Goal: Task Accomplishment & Management: Use online tool/utility

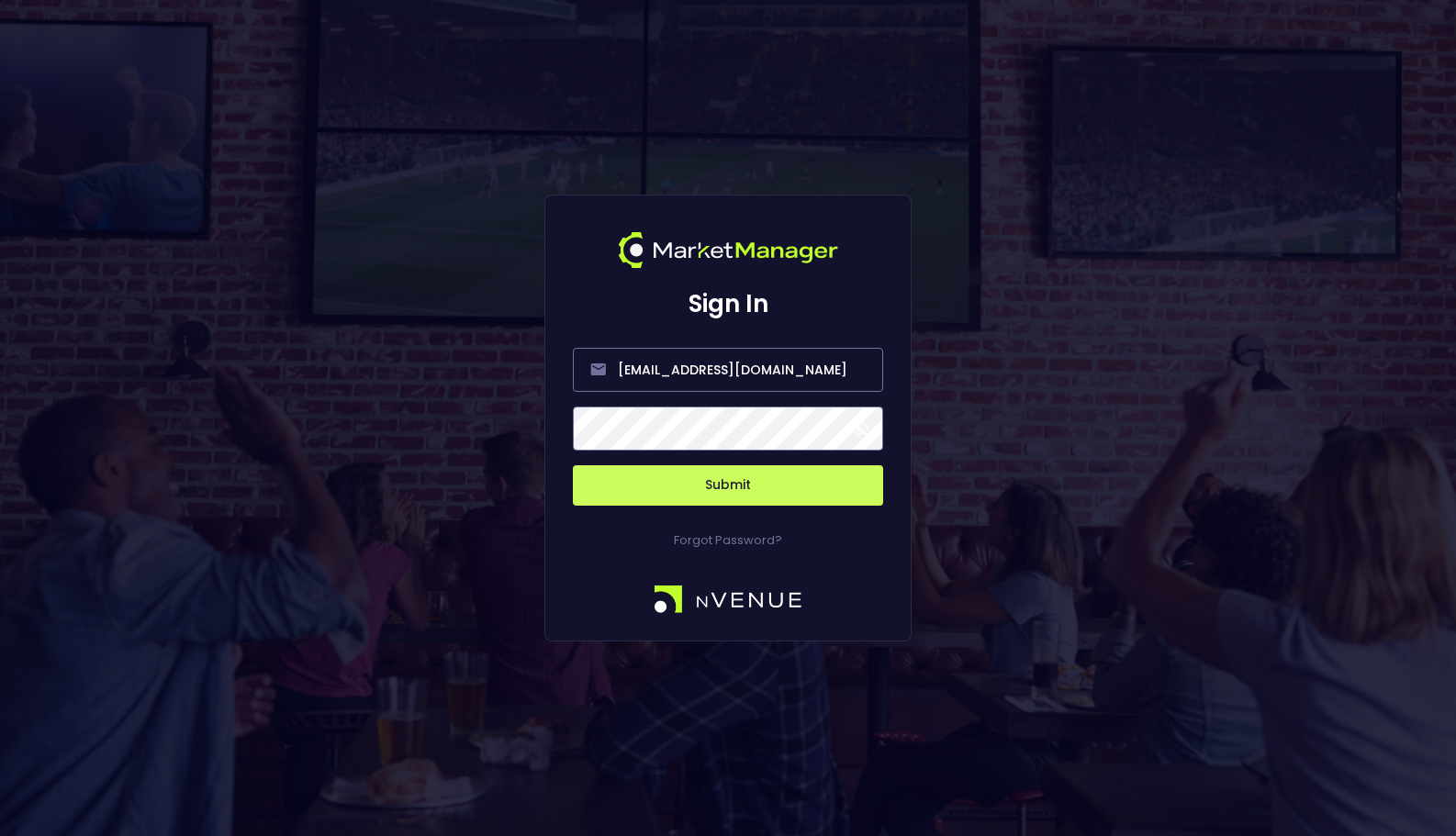
click at [768, 503] on button "Submit" at bounding box center [728, 485] width 310 height 40
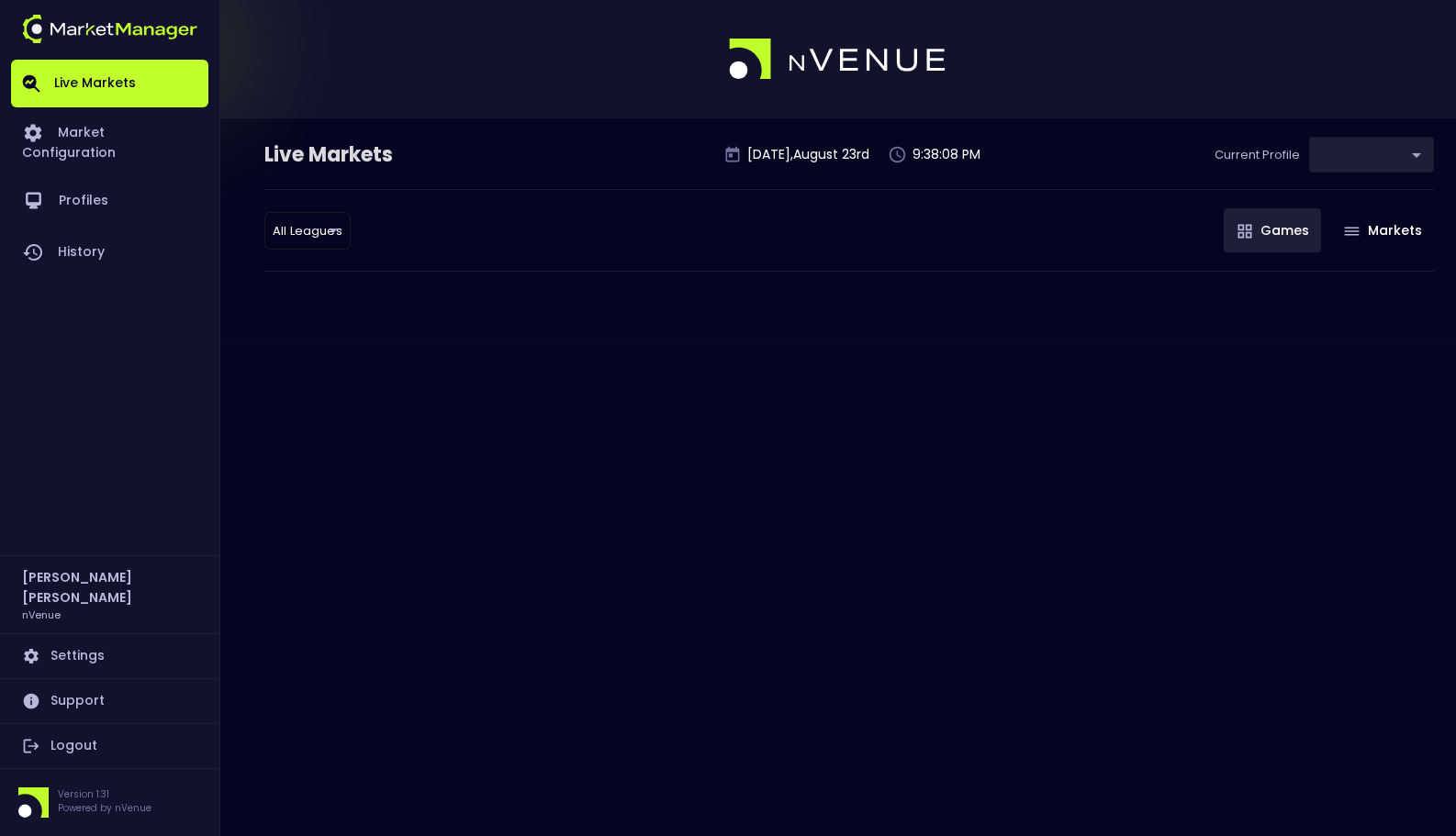
type input "0a763355-b225-40e6-8c79-2dda4ec7b2cf"
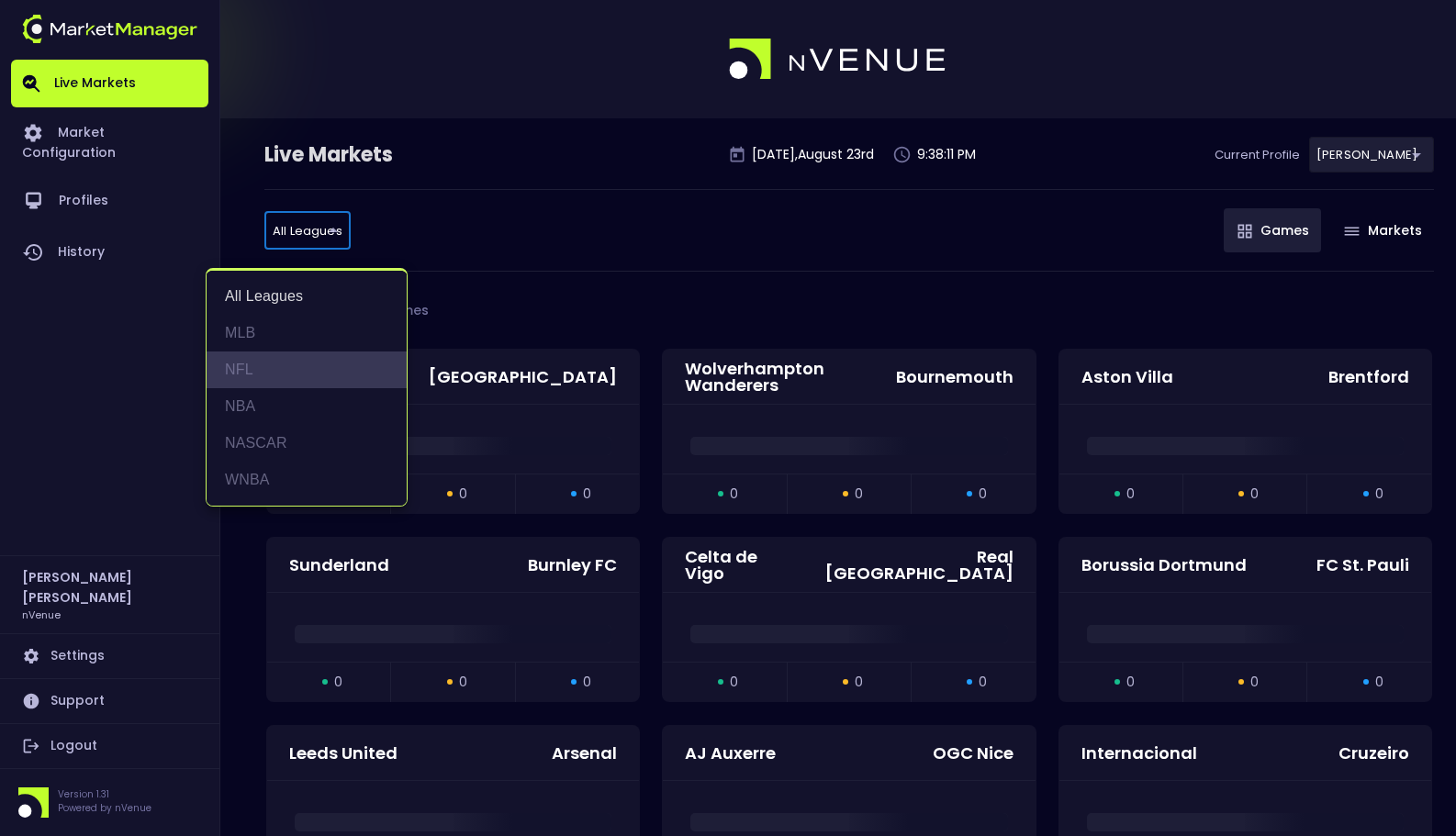
click at [323, 366] on li "NFL" at bounding box center [307, 369] width 200 height 36
type input "NFL"
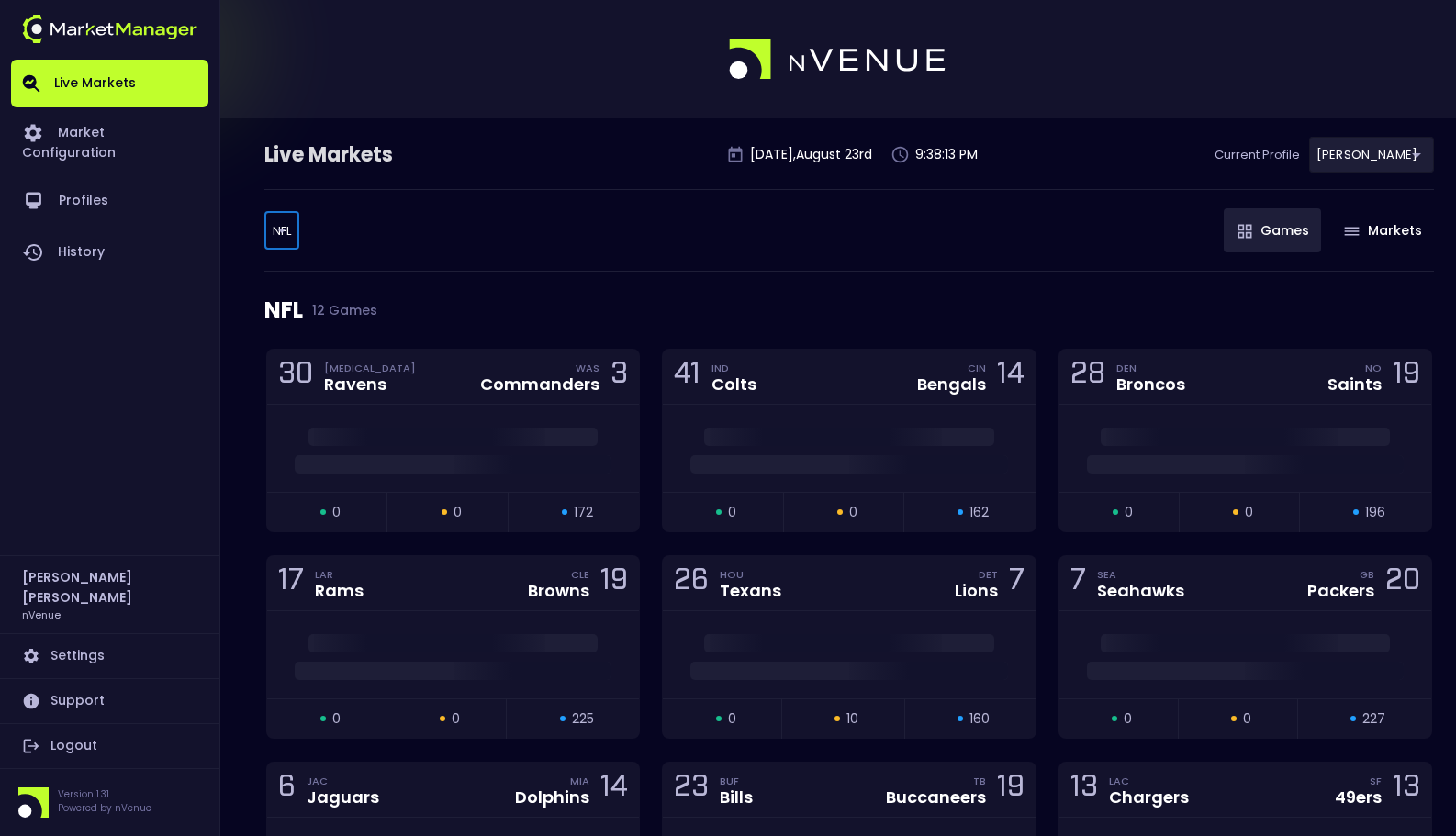
click at [589, 215] on div "NFL NFL ​ Games Markets" at bounding box center [849, 230] width 1170 height 83
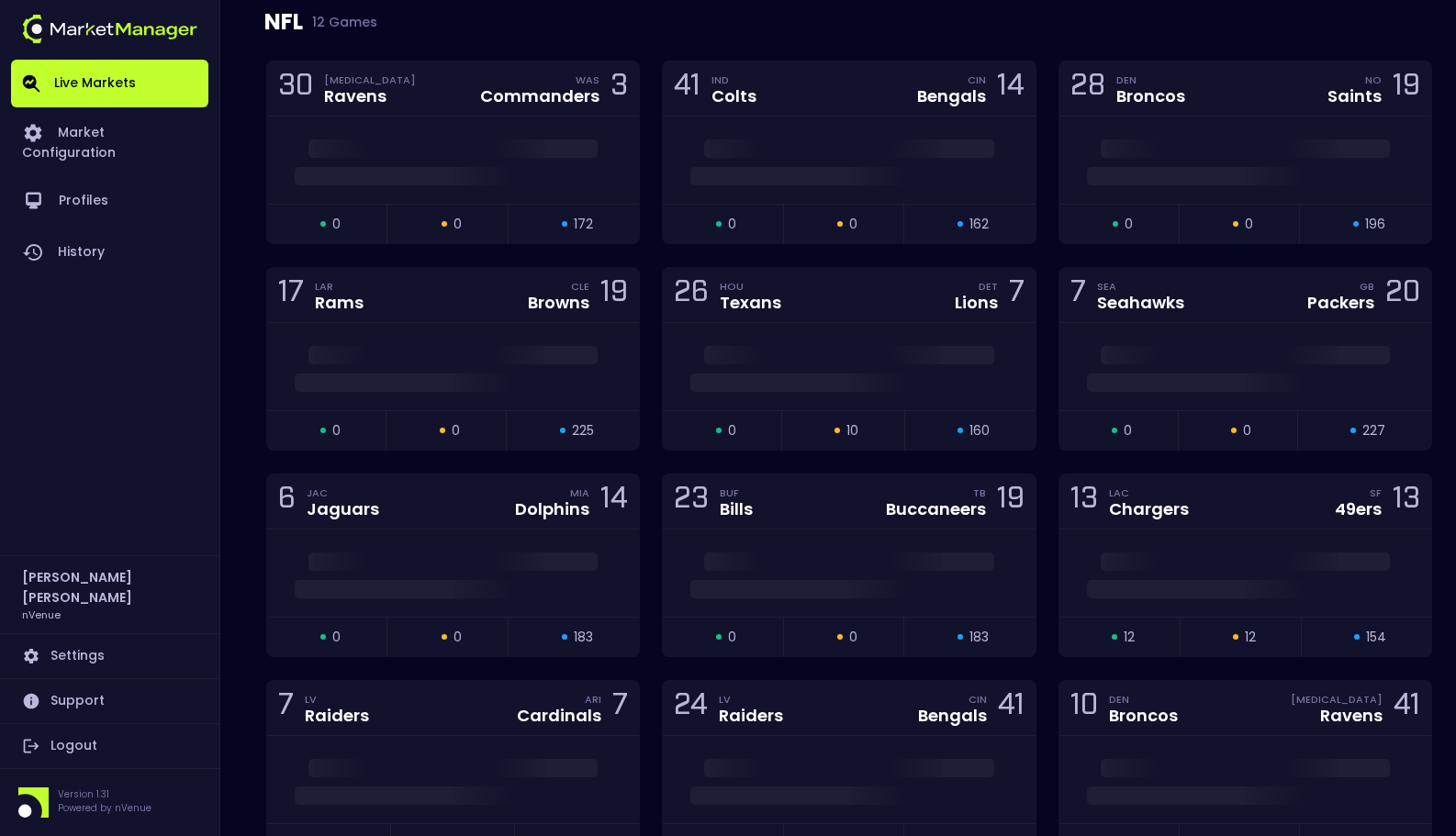
scroll to position [408, 0]
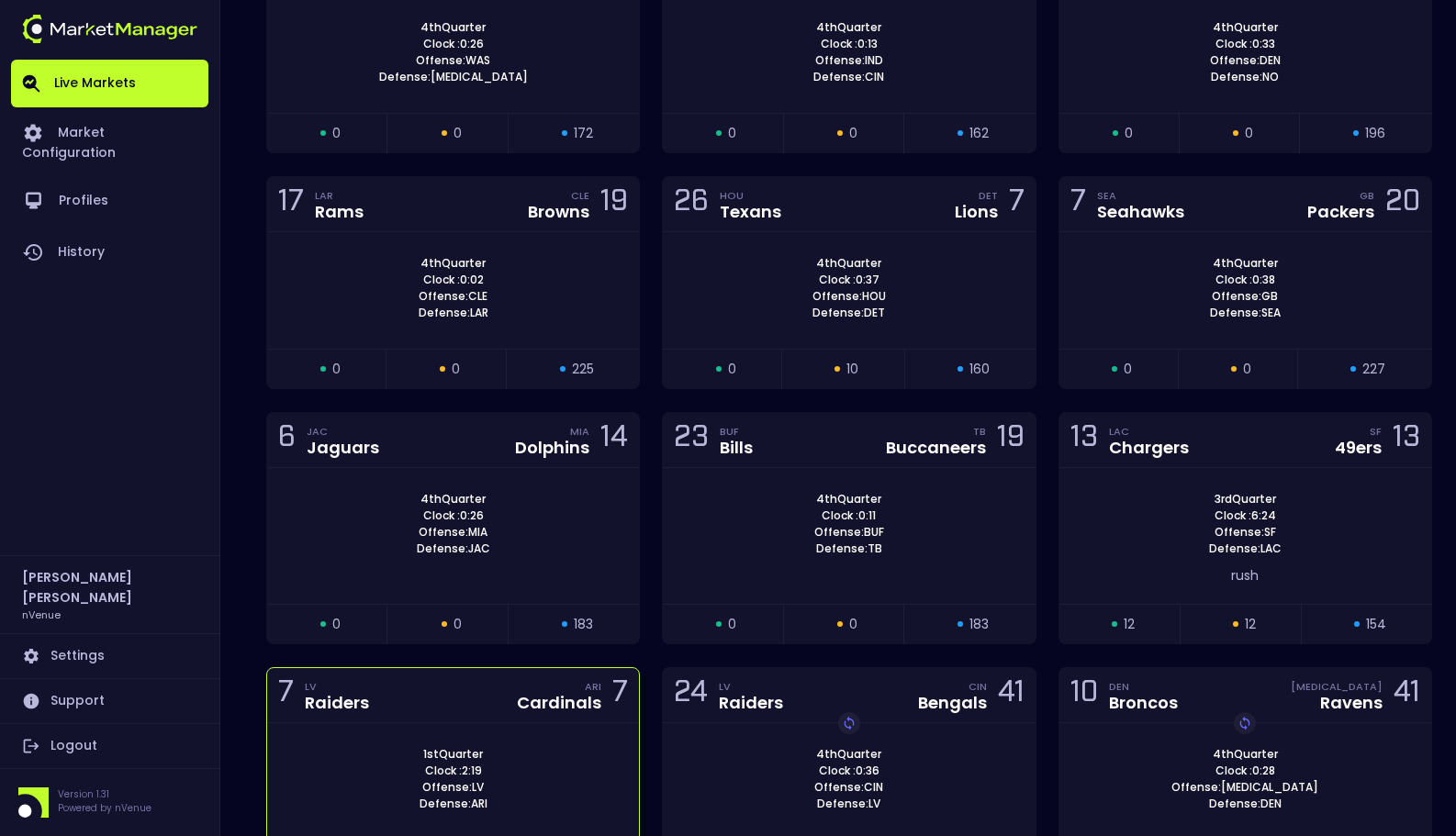
click at [523, 753] on div "1st Quarter Clock : 2:19 Offense: LV Defense: ARI" at bounding box center [453, 779] width 372 height 66
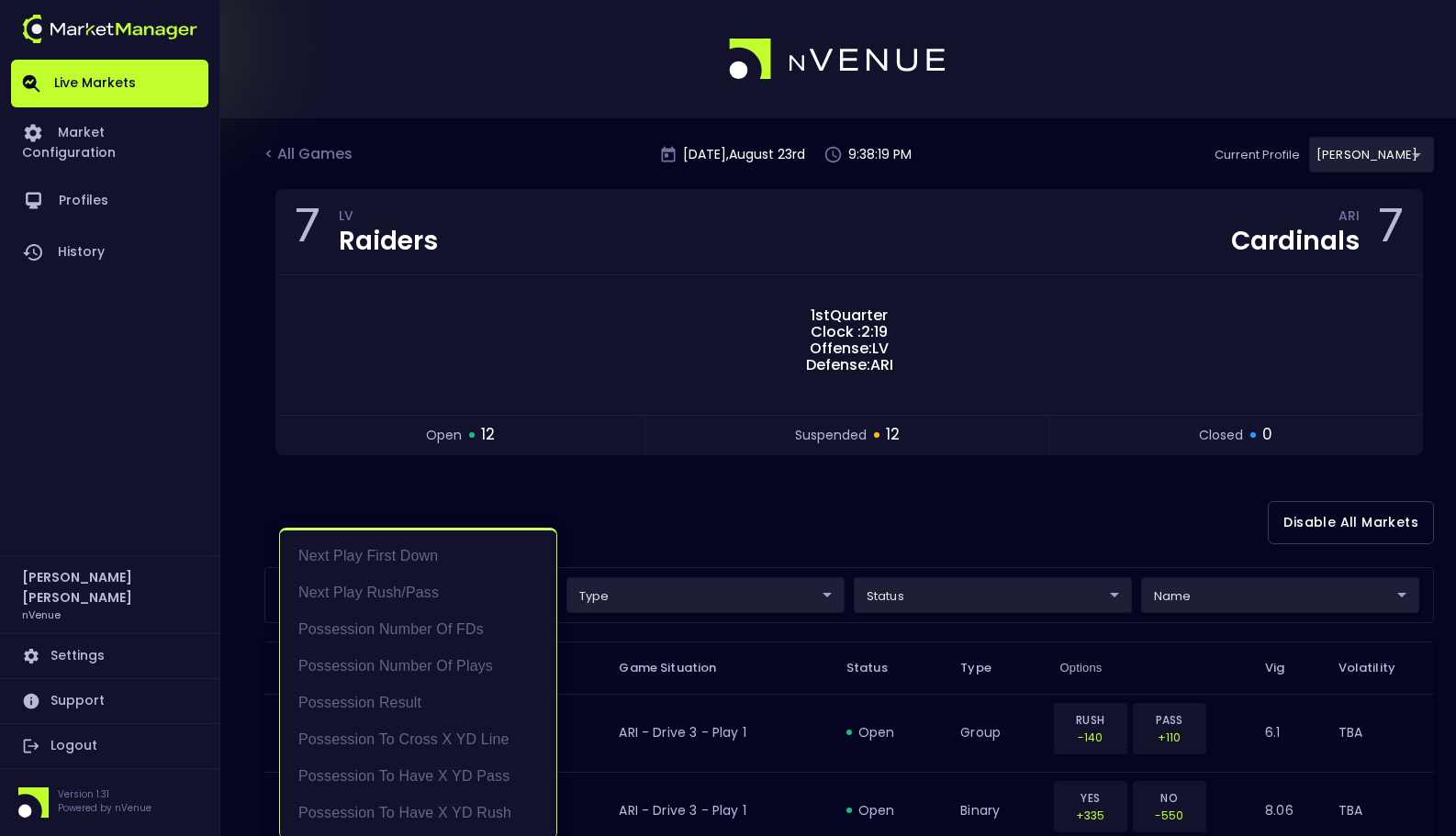
click at [484, 695] on li "Possession Result" at bounding box center [418, 703] width 277 height 36
type input "Possession Result"
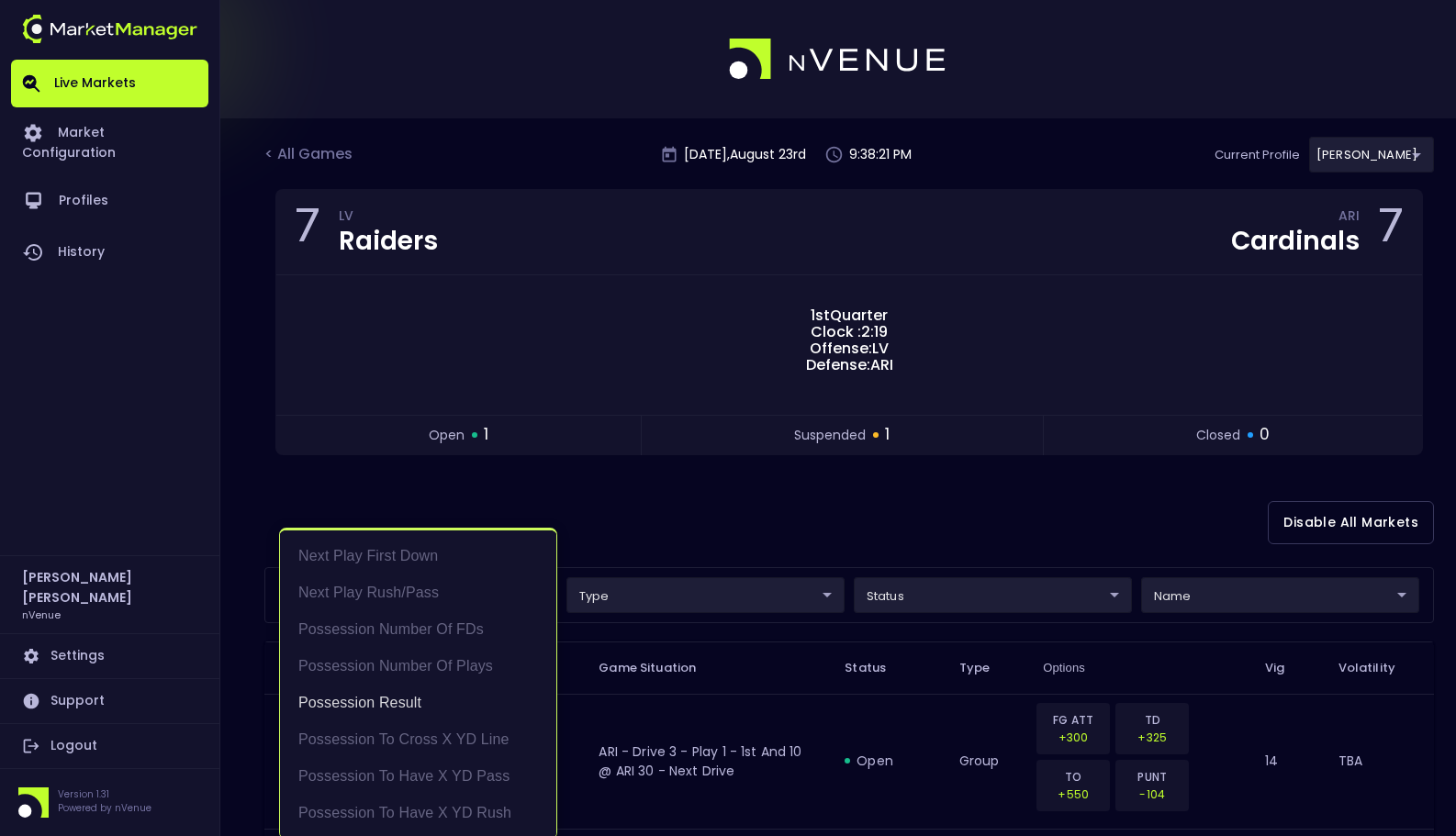
click at [738, 541] on div at bounding box center [728, 418] width 1456 height 836
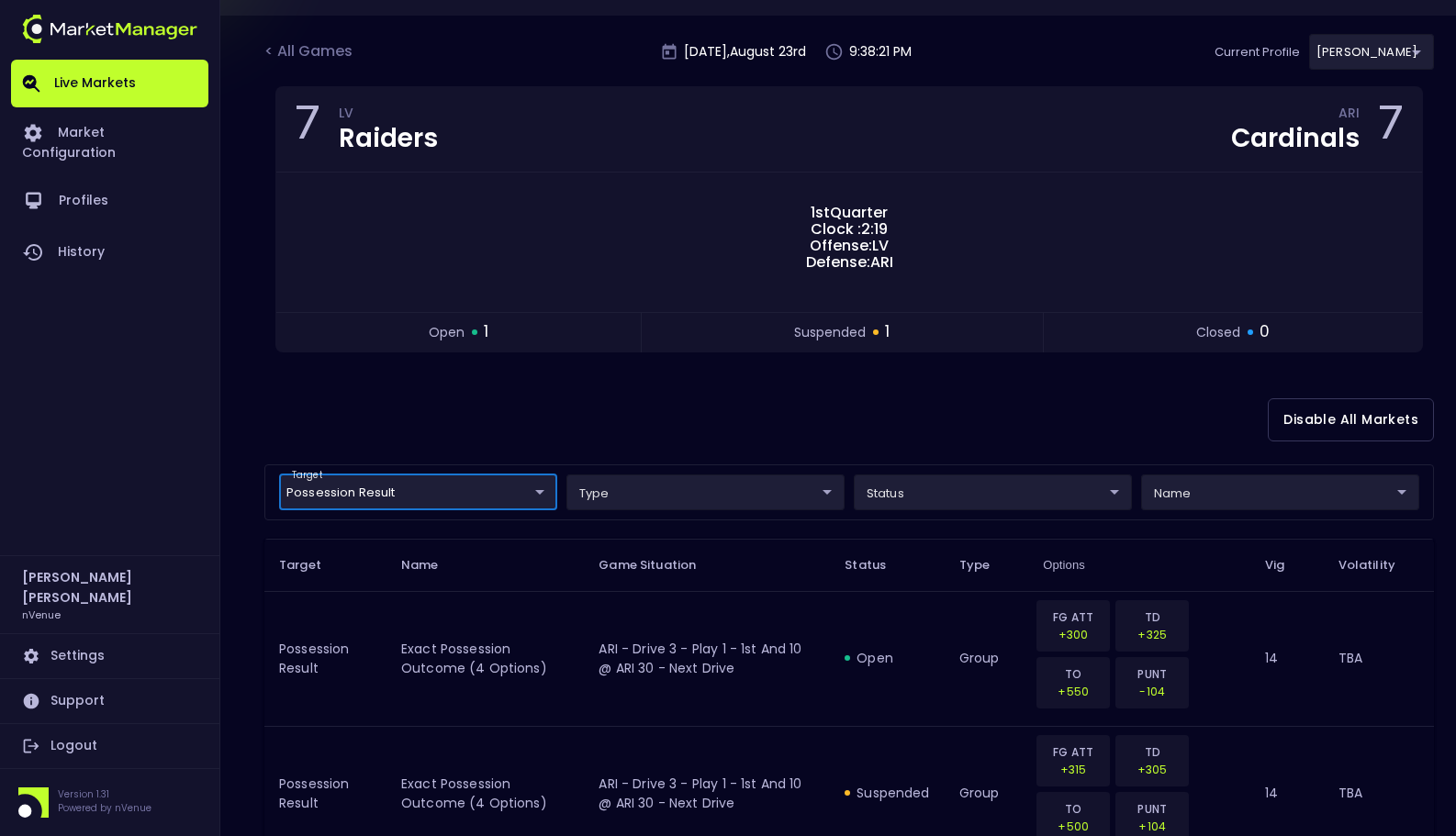
scroll to position [220, 0]
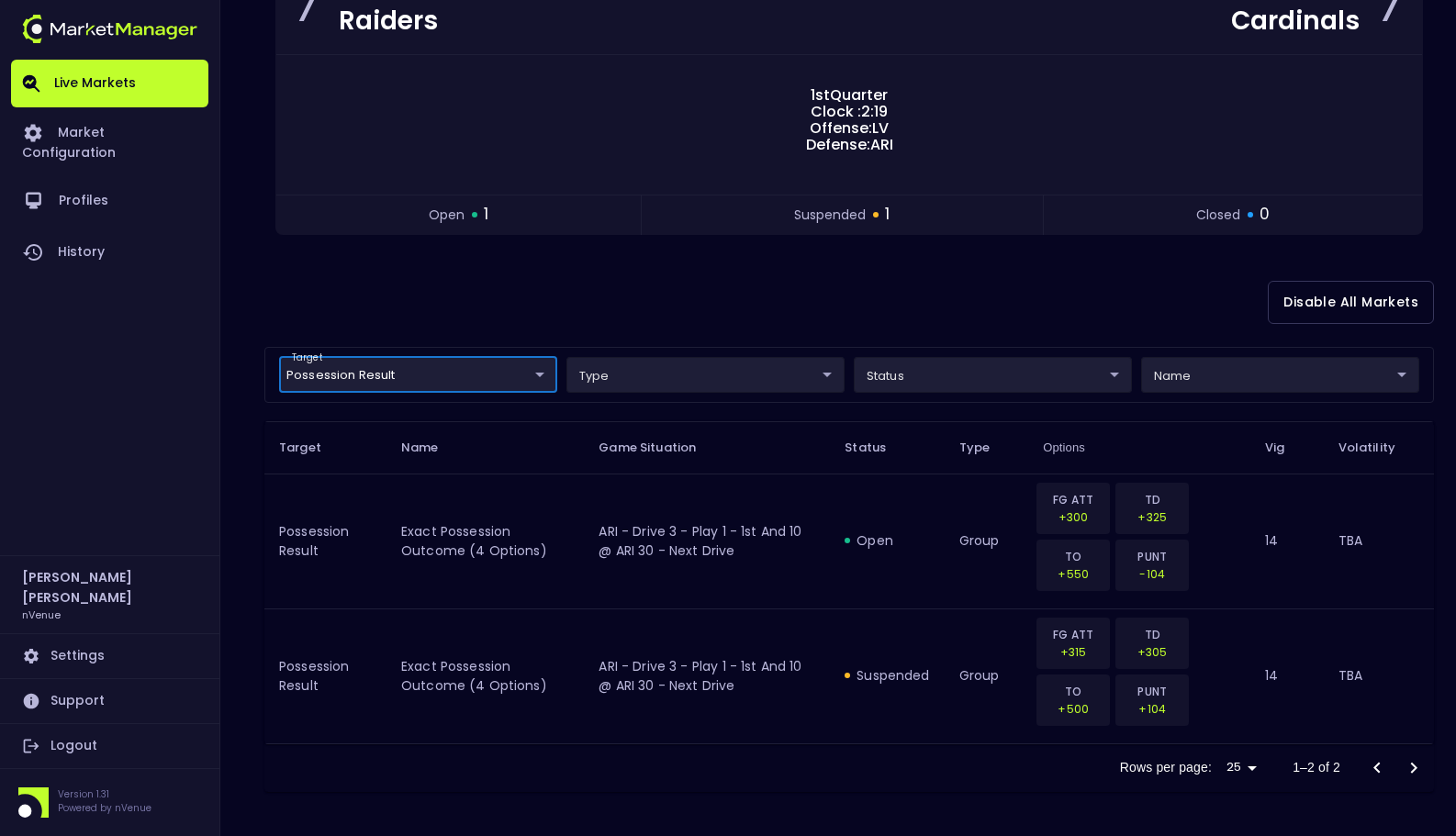
click at [920, 307] on div "Disable All Markets" at bounding box center [849, 303] width 1170 height 89
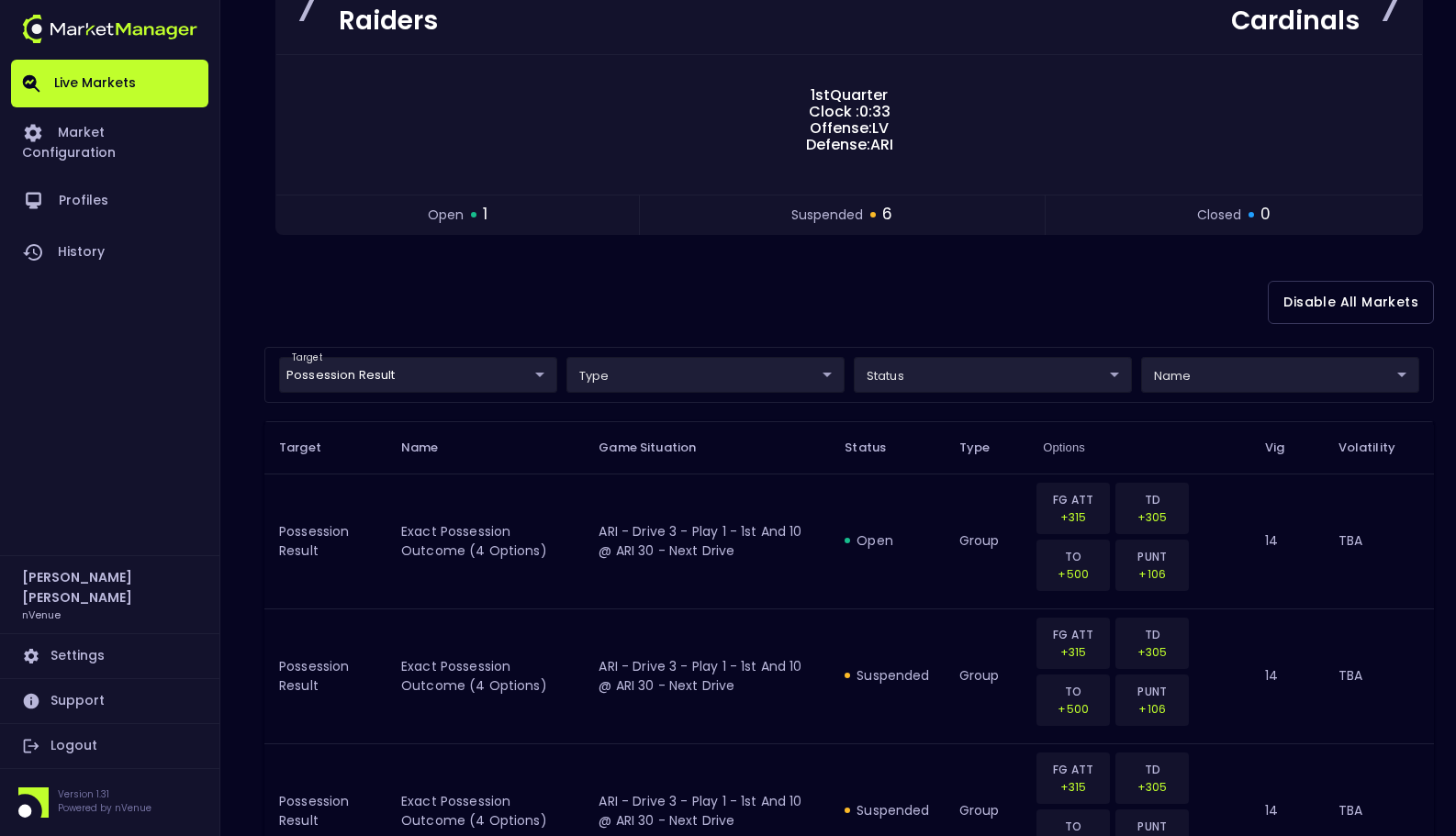
click at [912, 280] on div "Disable All Markets" at bounding box center [849, 303] width 1170 height 89
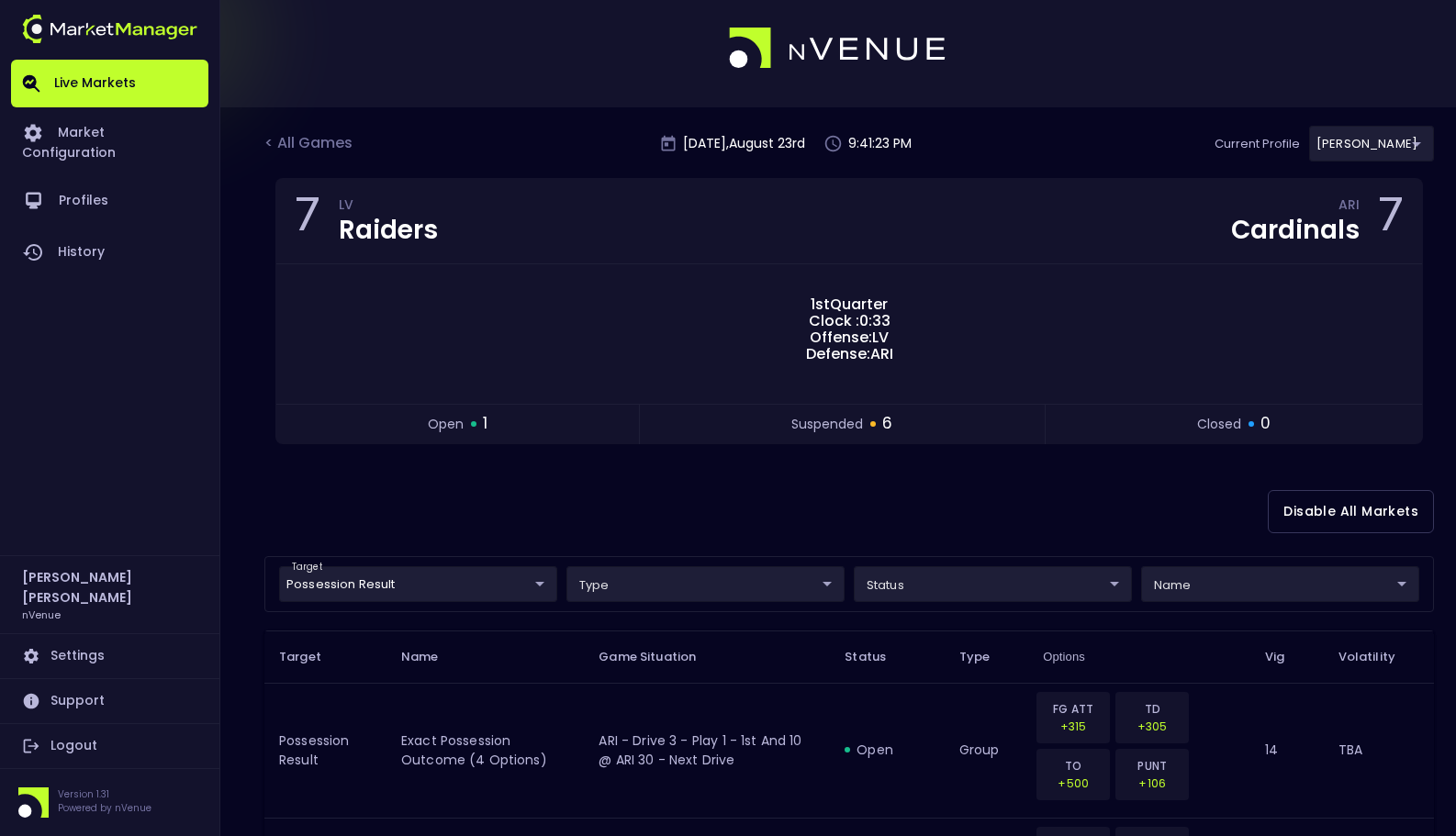
scroll to position [0, 0]
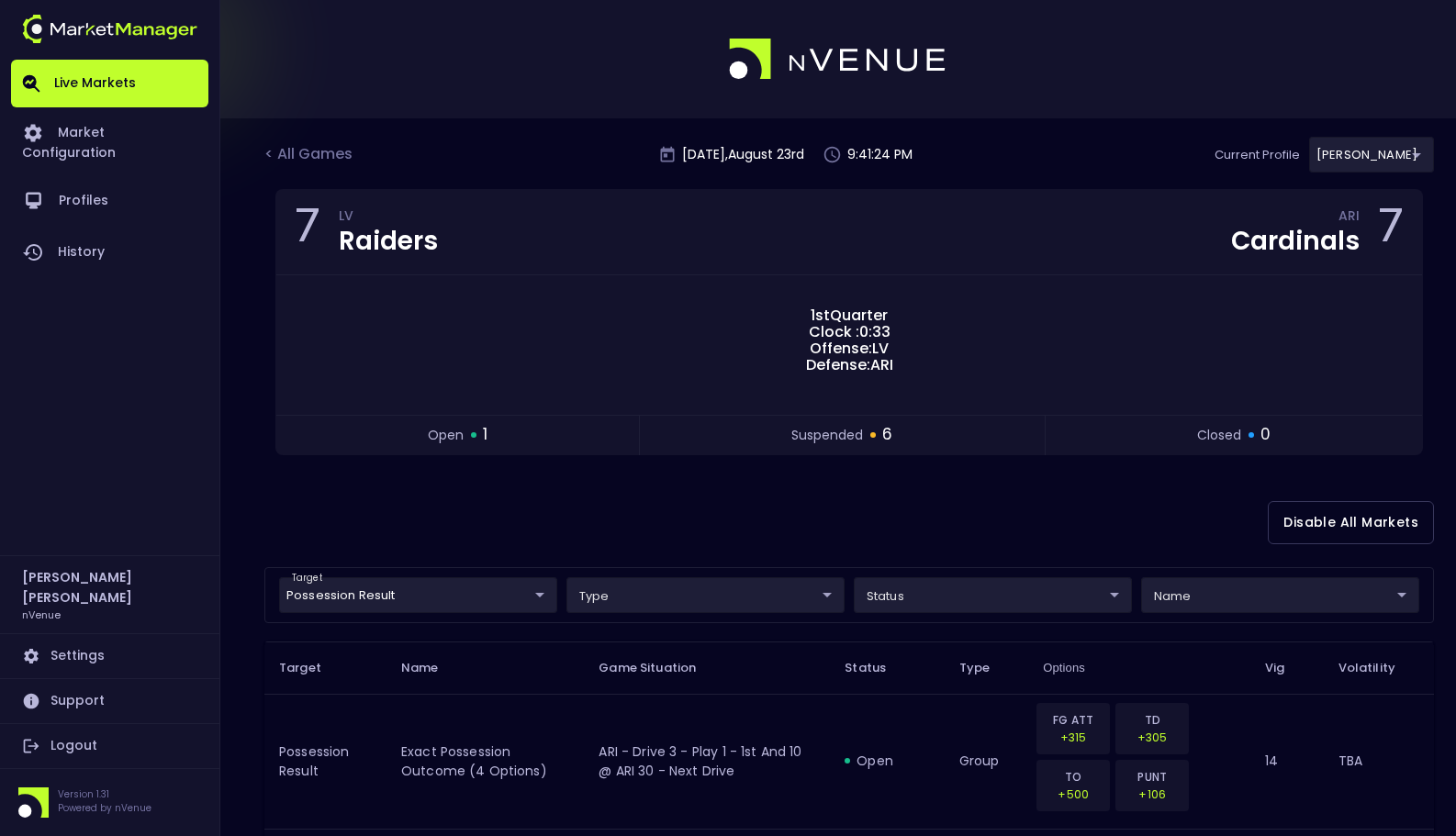
click at [910, 508] on div "Disable All Markets" at bounding box center [849, 523] width 1170 height 89
click at [940, 541] on div "Disable All Markets" at bounding box center [849, 523] width 1170 height 89
click at [323, 155] on div "< All Games" at bounding box center [310, 156] width 92 height 24
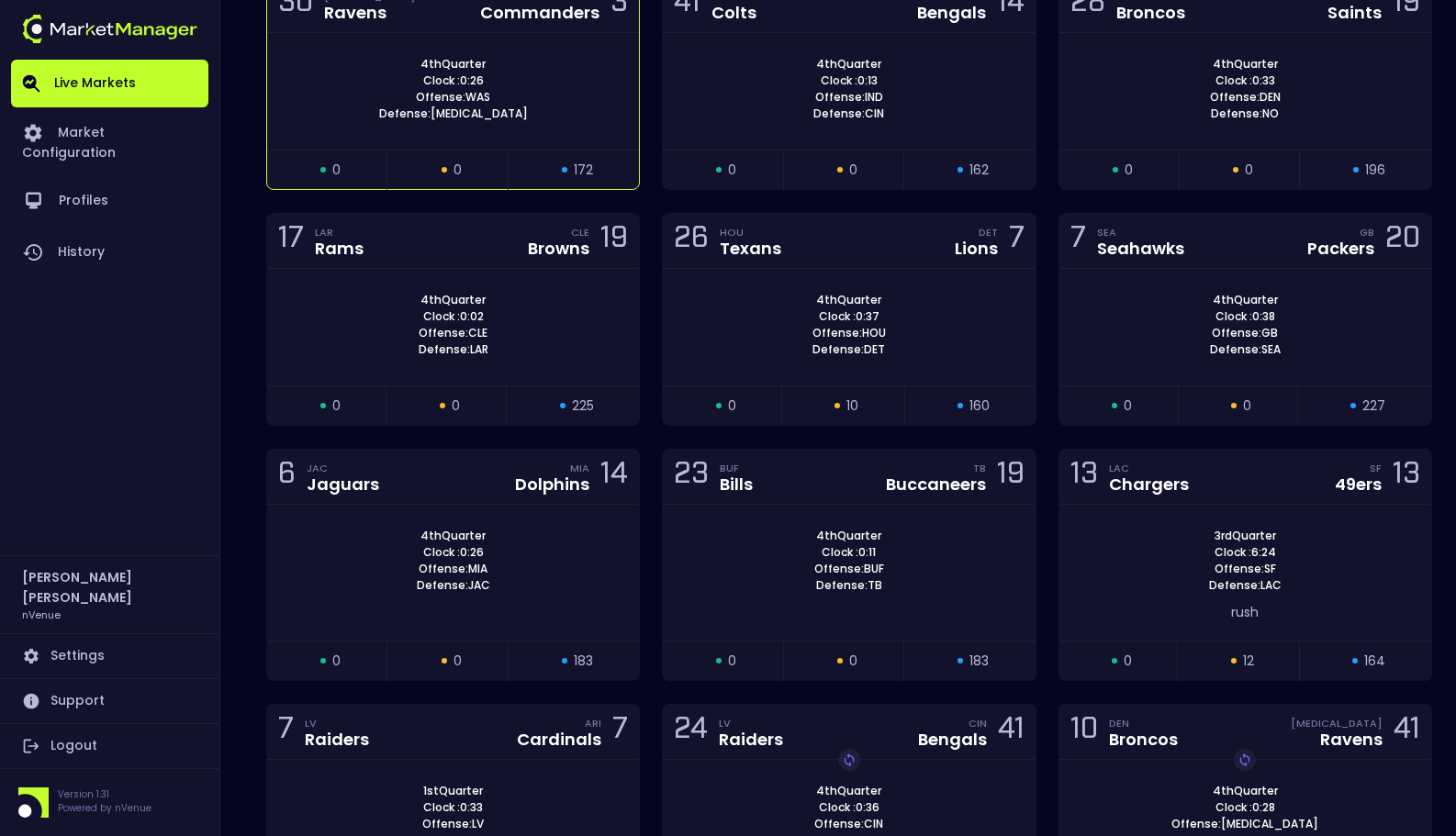
scroll to position [519, 0]
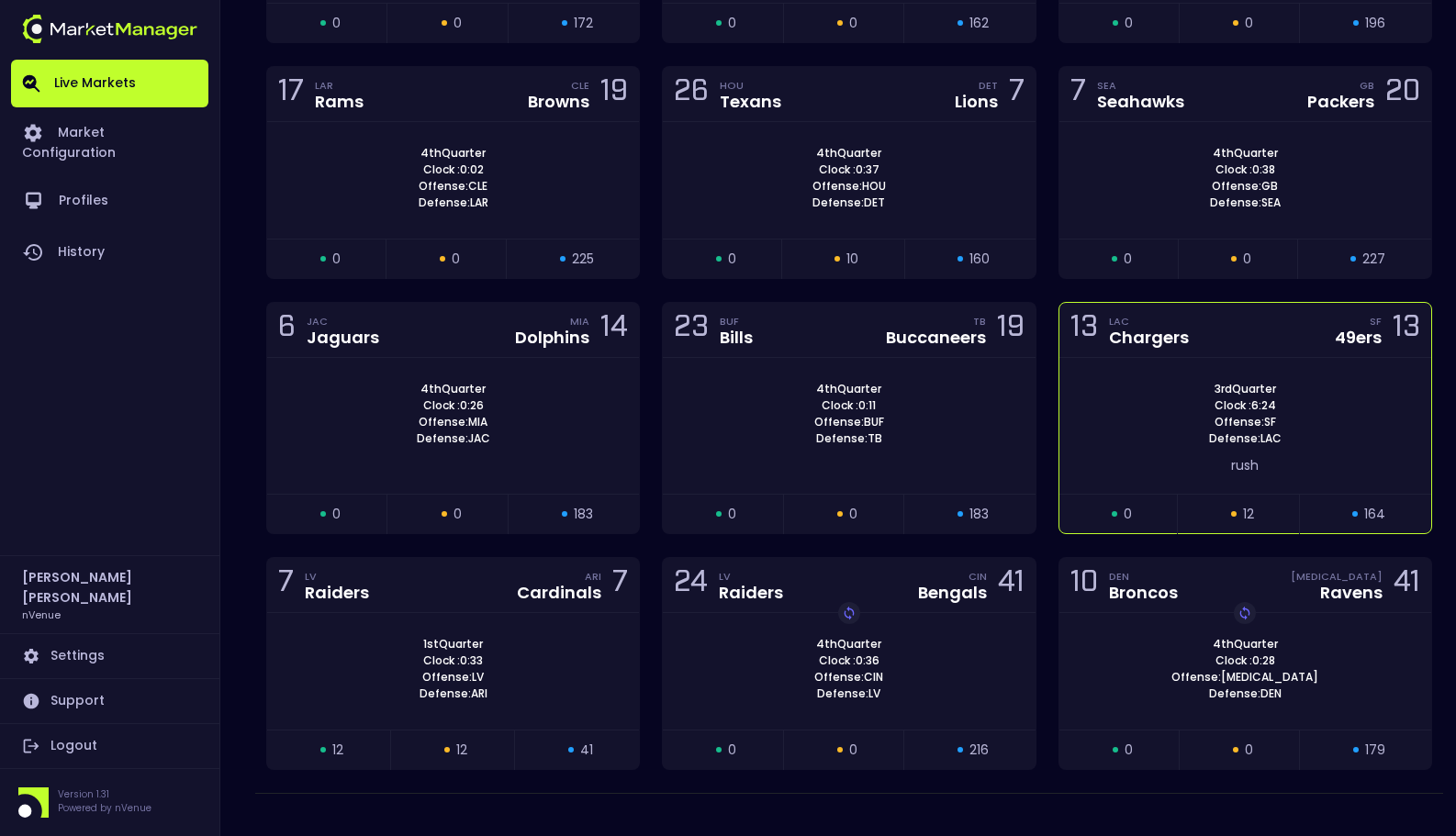
click at [1174, 391] on div "3rd Quarter Clock : 6:24 Offense: SF Defense: LAC" at bounding box center [1245, 414] width 372 height 66
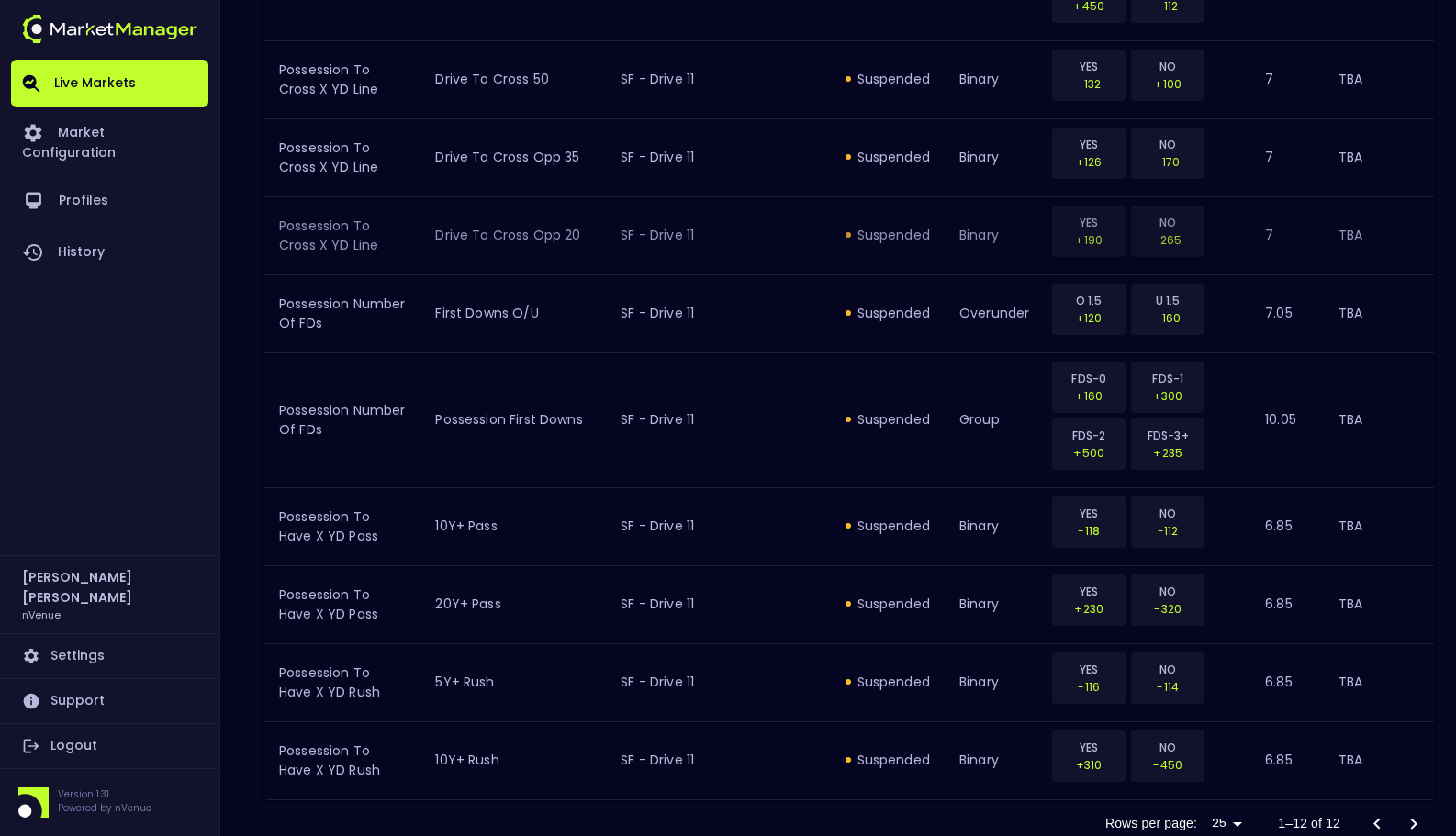
scroll to position [1025, 0]
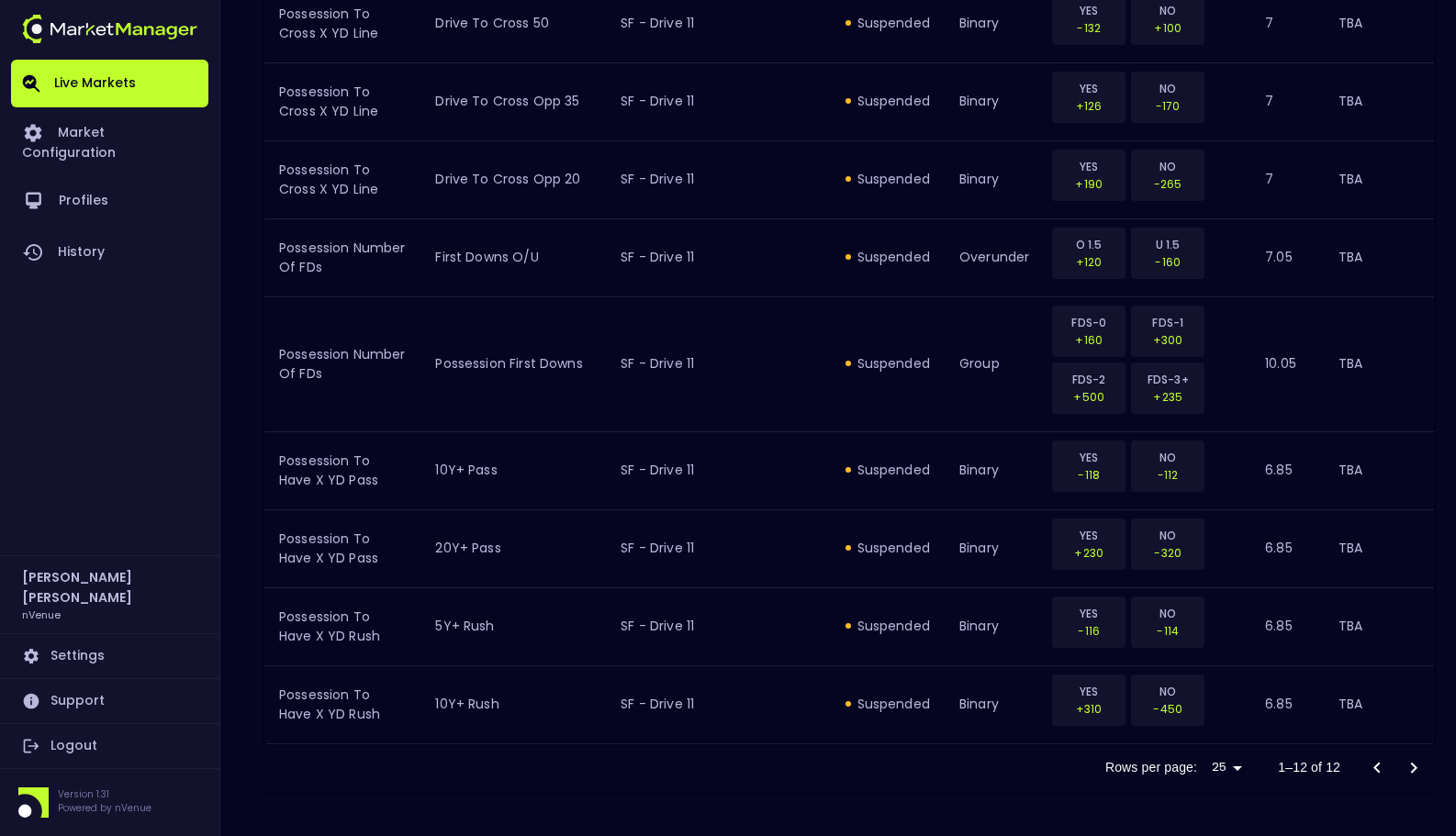
click at [1412, 770] on div at bounding box center [1395, 768] width 74 height 36
click at [1413, 770] on div at bounding box center [1395, 768] width 74 height 36
click at [1412, 764] on div at bounding box center [1395, 768] width 74 height 36
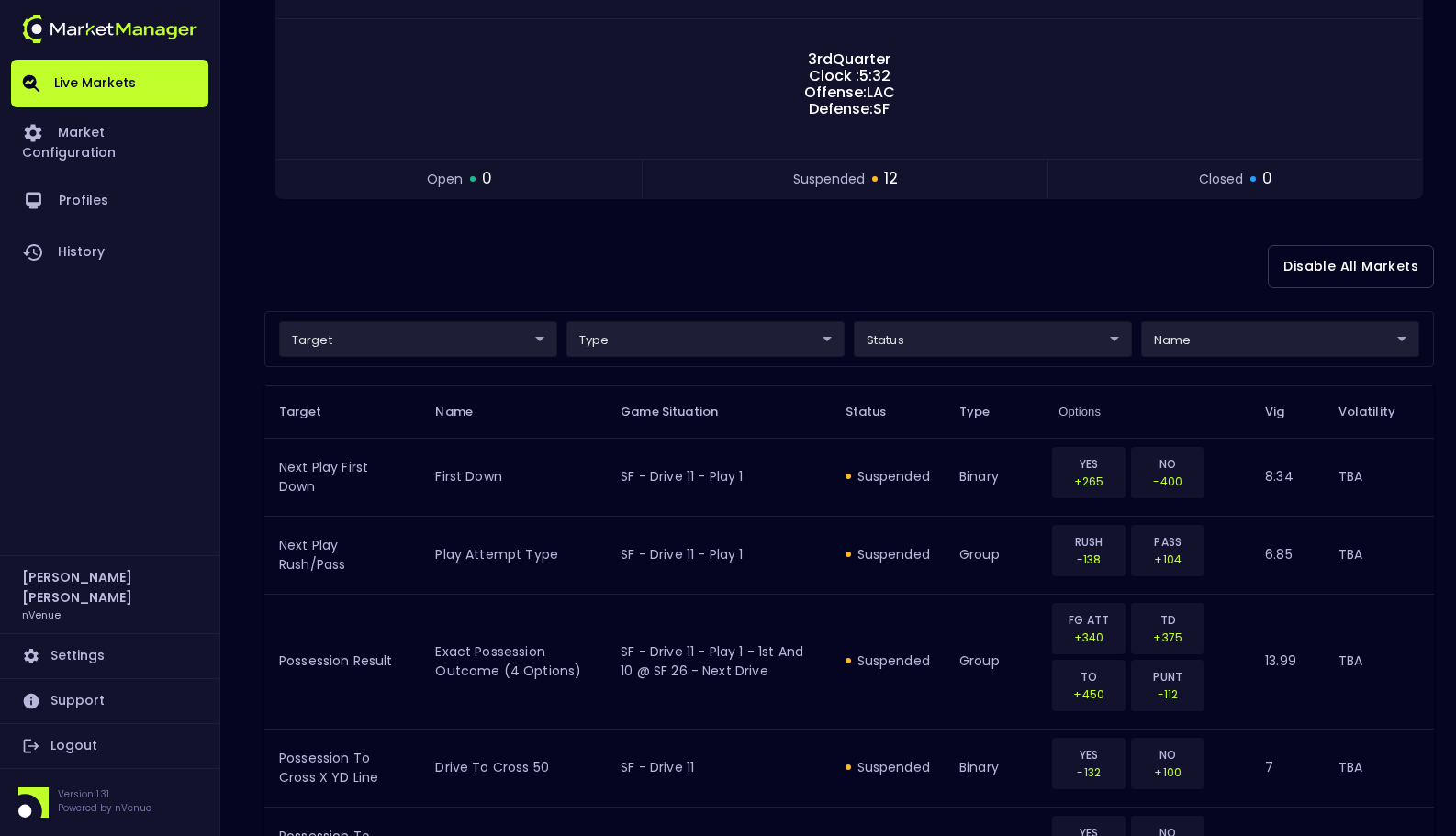
scroll to position [0, 0]
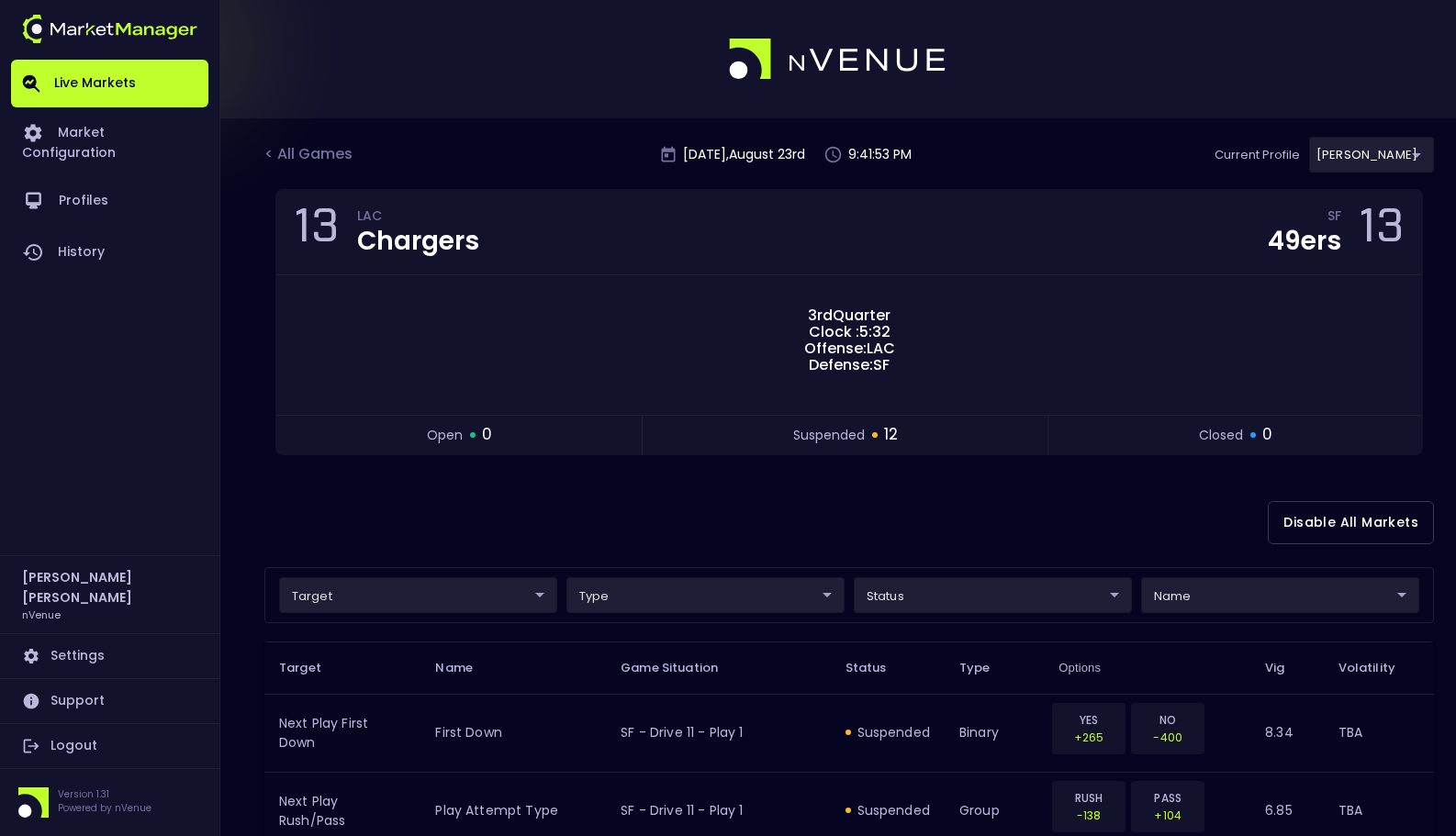
click at [1076, 543] on div "Disable All Markets" at bounding box center [849, 523] width 1170 height 89
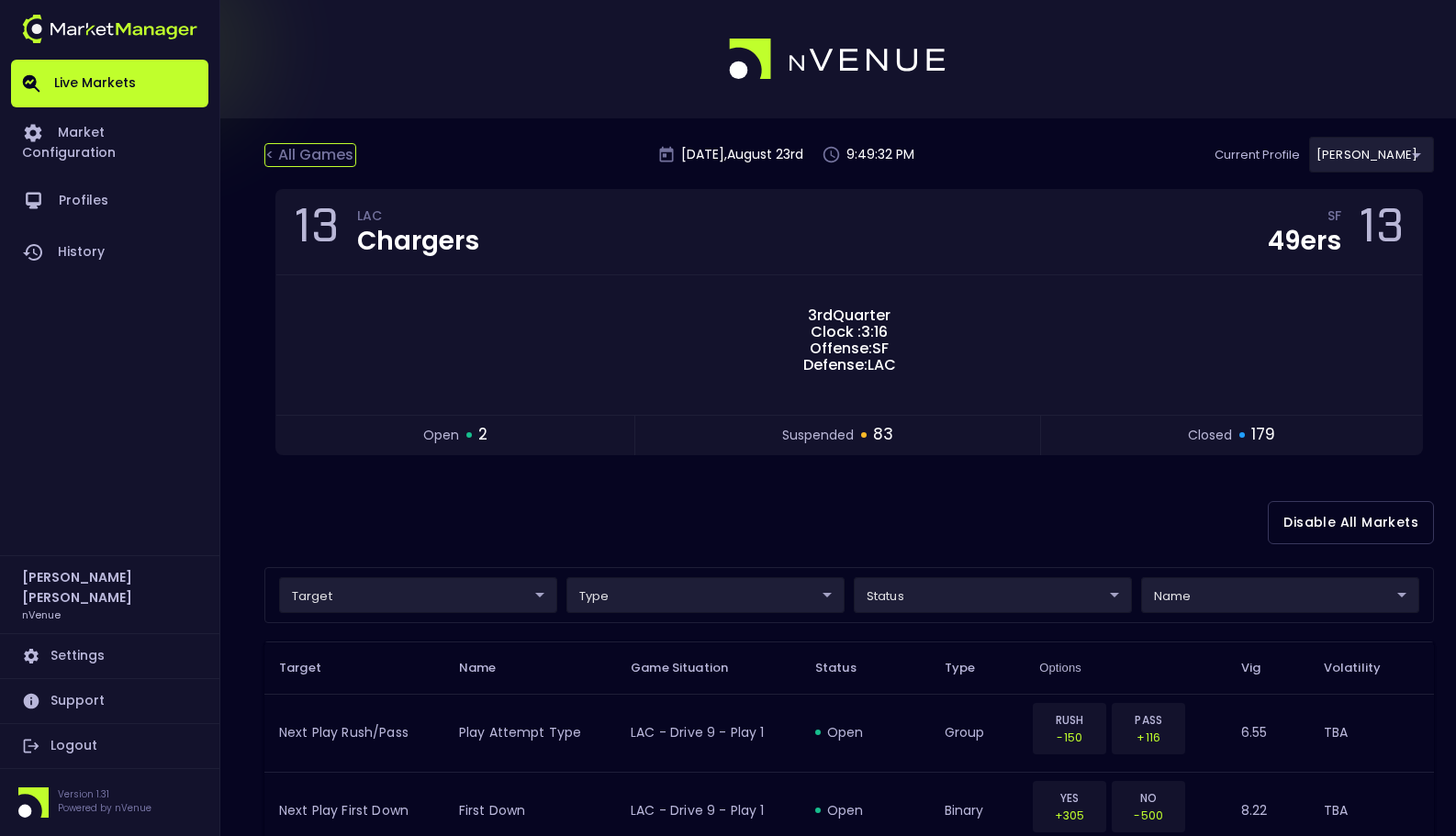
click at [329, 153] on div "< All Games" at bounding box center [310, 156] width 92 height 24
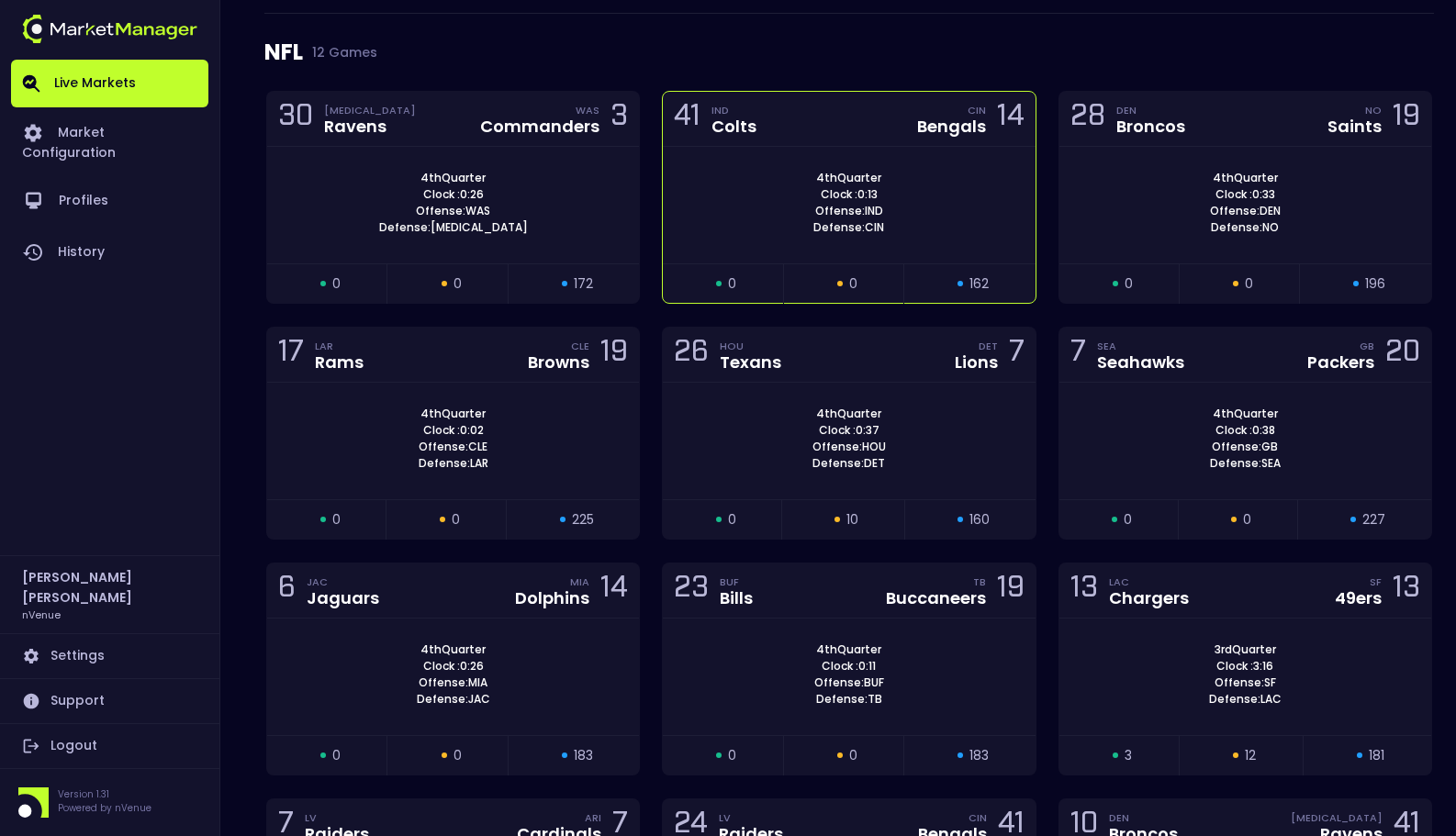
scroll to position [526, 0]
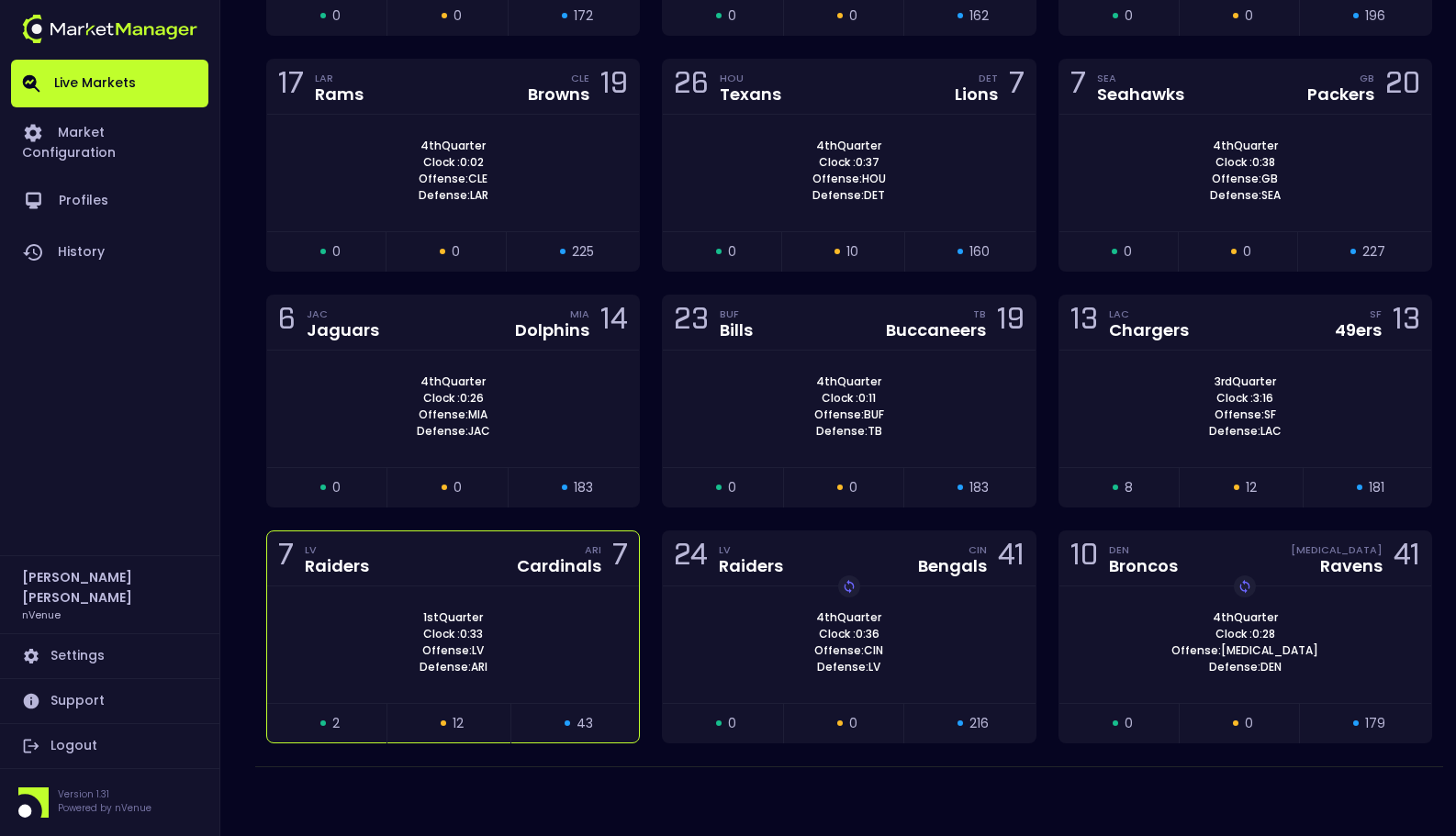
click at [552, 582] on div "7 LV Raiders ARI Cardinals 7" at bounding box center [453, 558] width 372 height 55
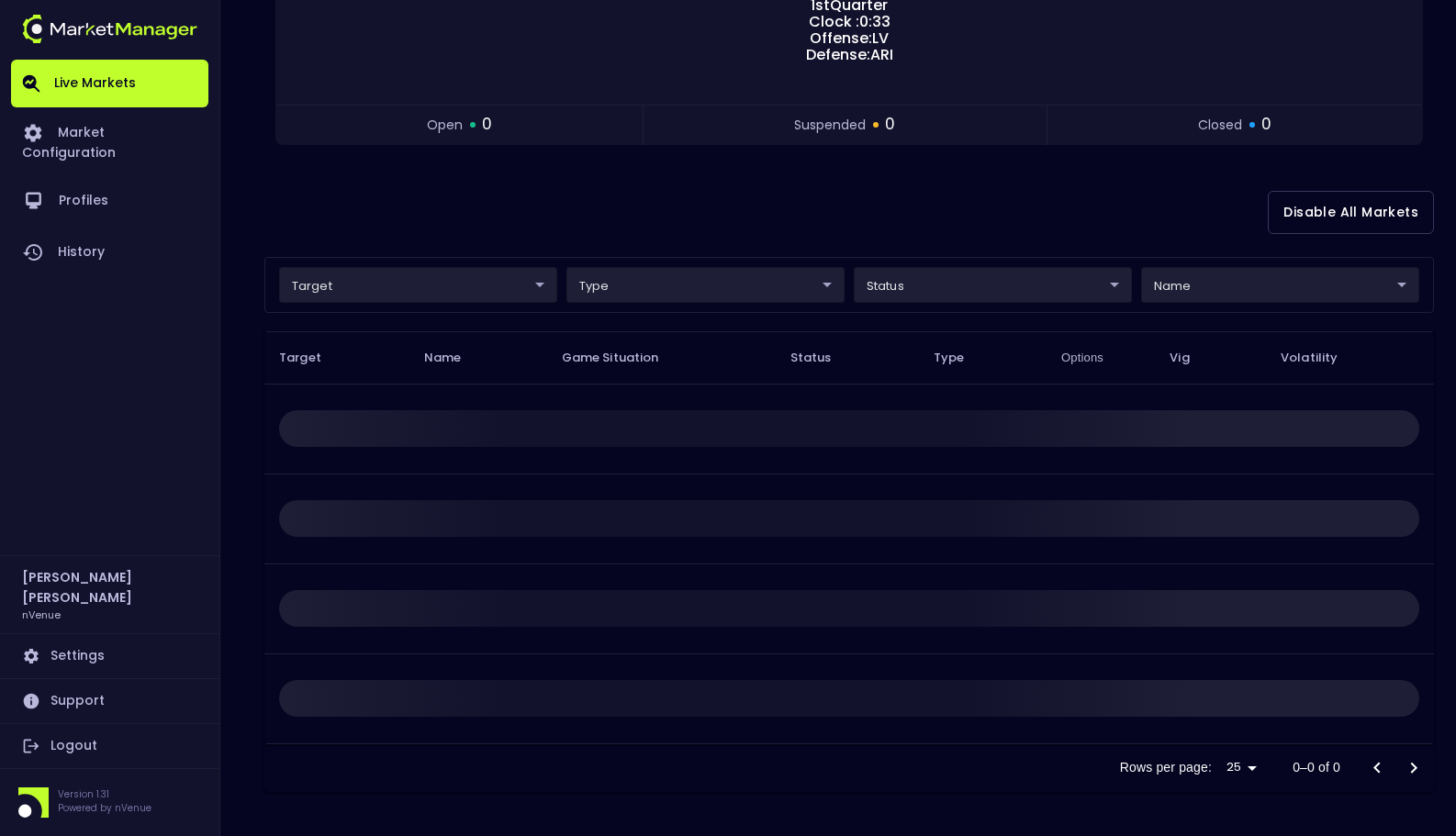
scroll to position [0, 0]
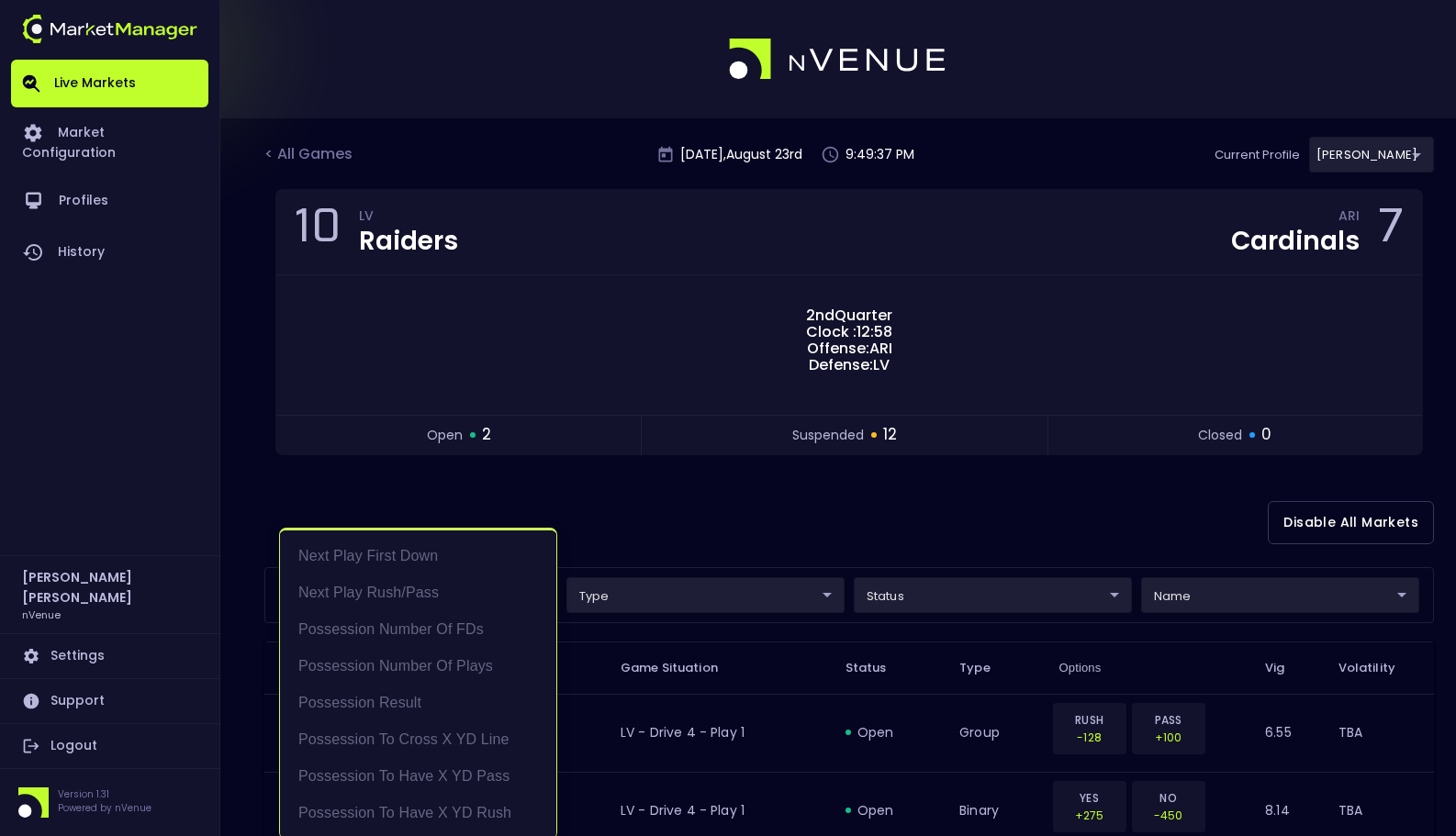
click at [762, 529] on div at bounding box center [728, 418] width 1456 height 836
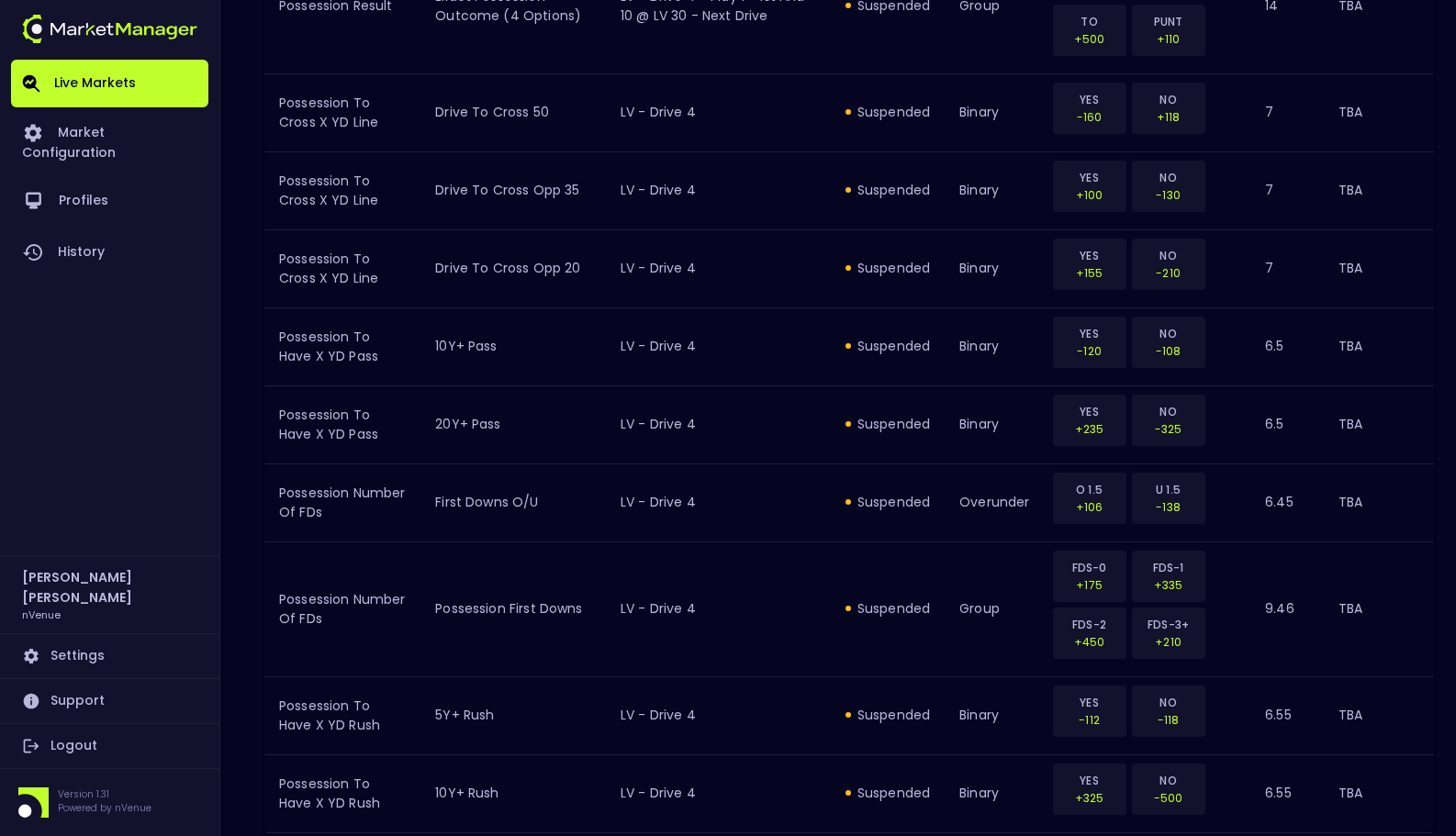
scroll to position [2051, 0]
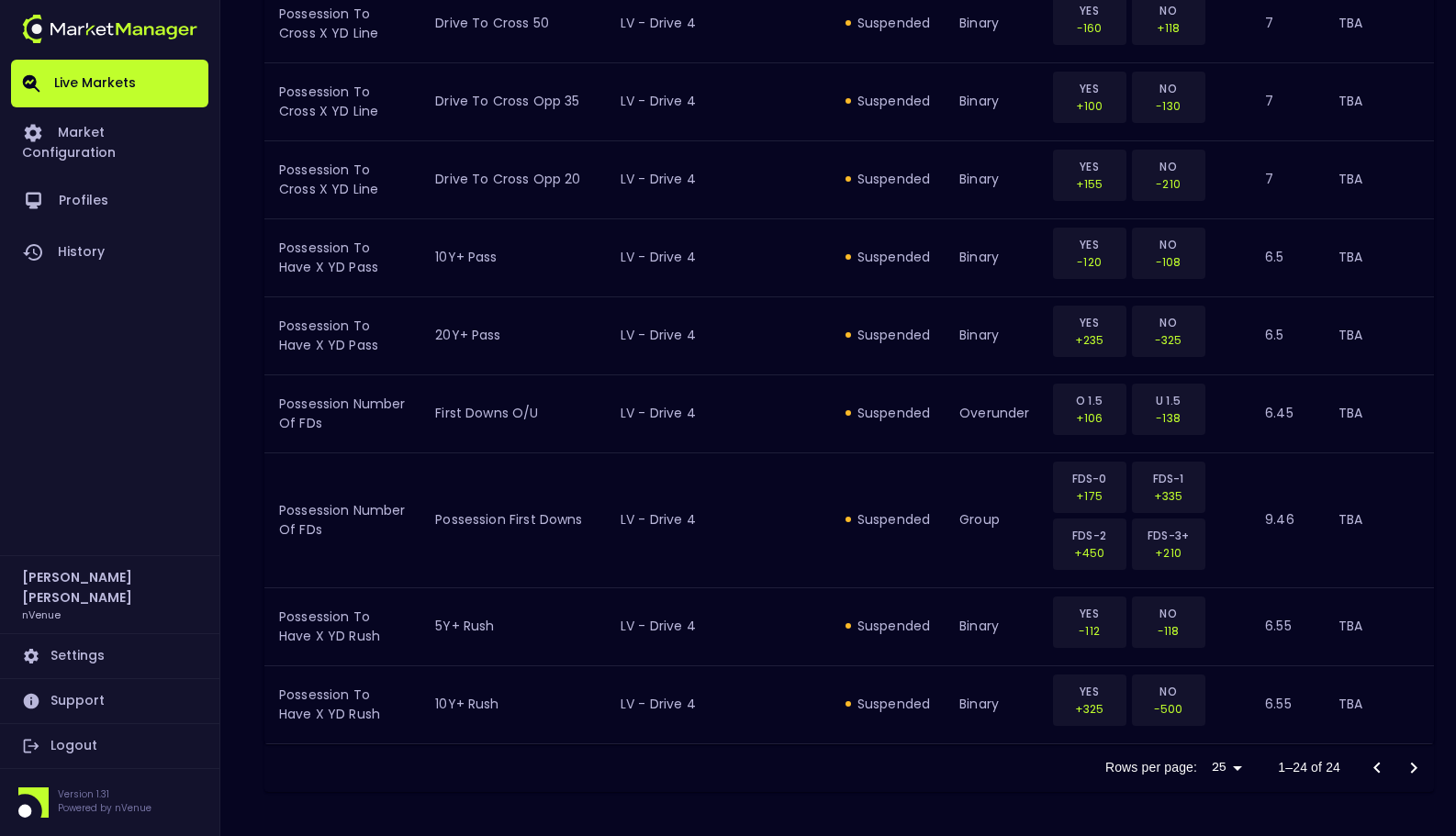
click at [1422, 772] on div at bounding box center [1395, 768] width 74 height 36
click at [1411, 771] on div at bounding box center [1395, 768] width 74 height 36
click at [1414, 767] on div at bounding box center [1395, 768] width 74 height 36
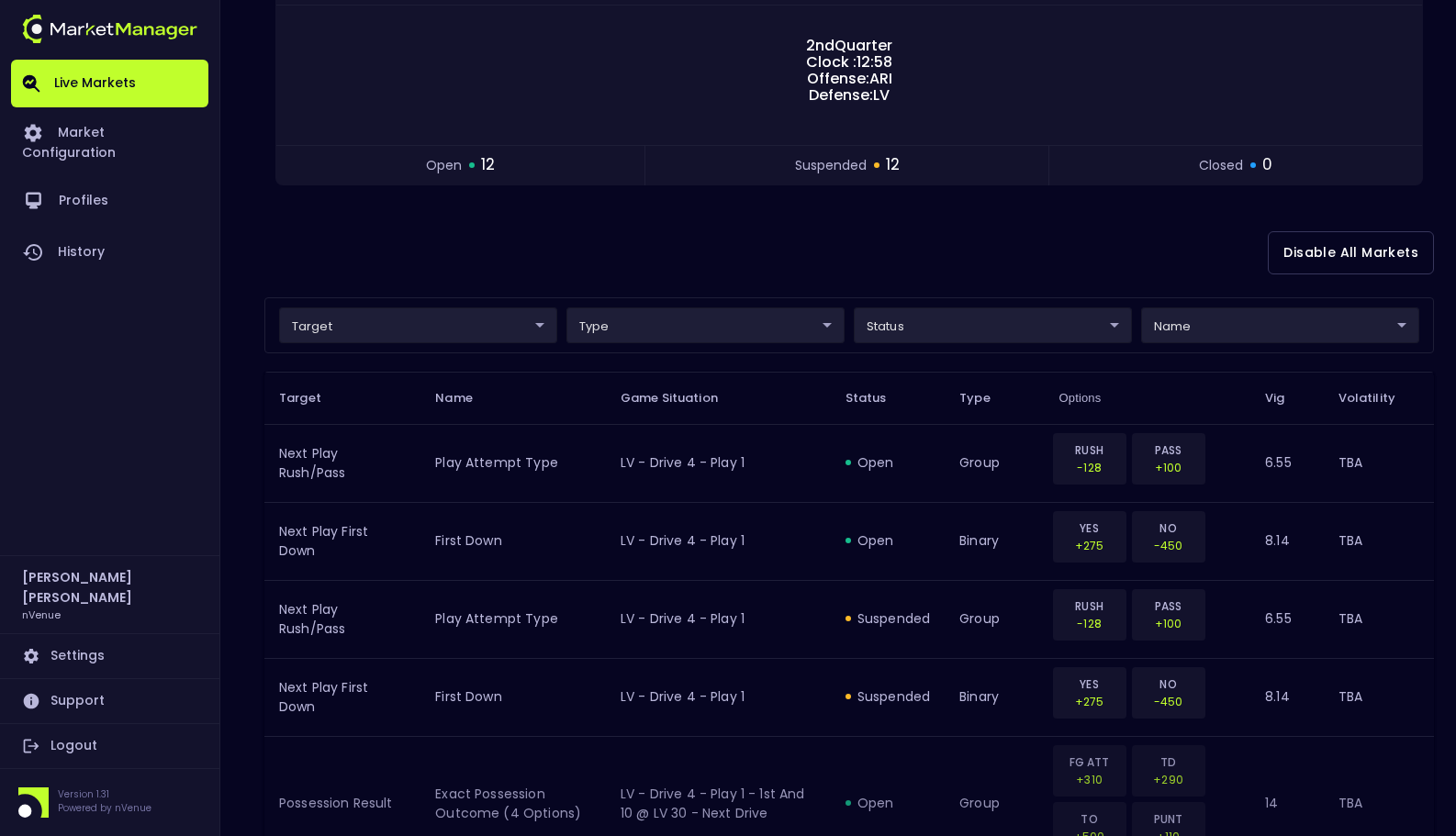
scroll to position [78, 0]
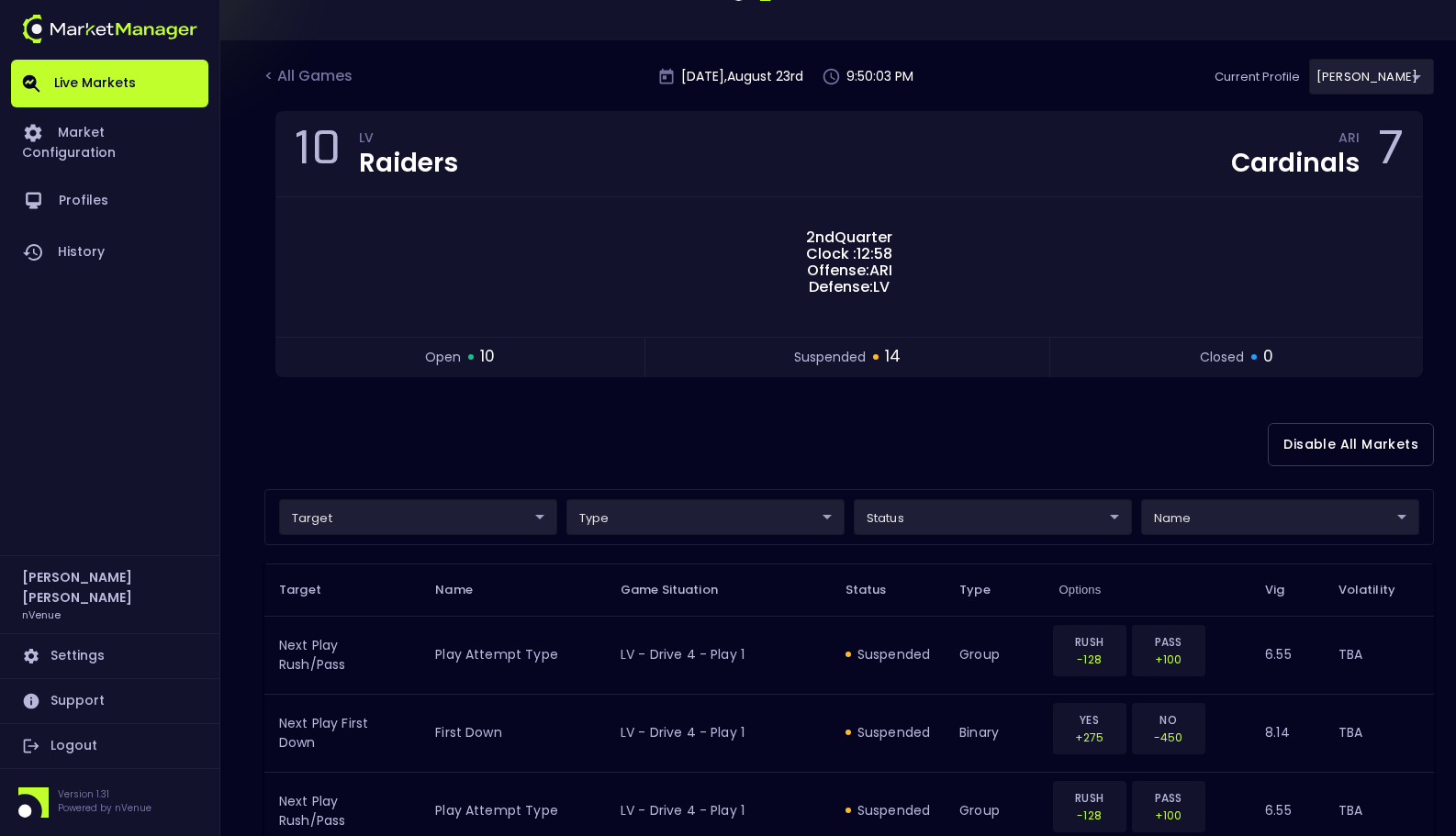
click at [982, 428] on div "Disable All Markets" at bounding box center [849, 445] width 1170 height 89
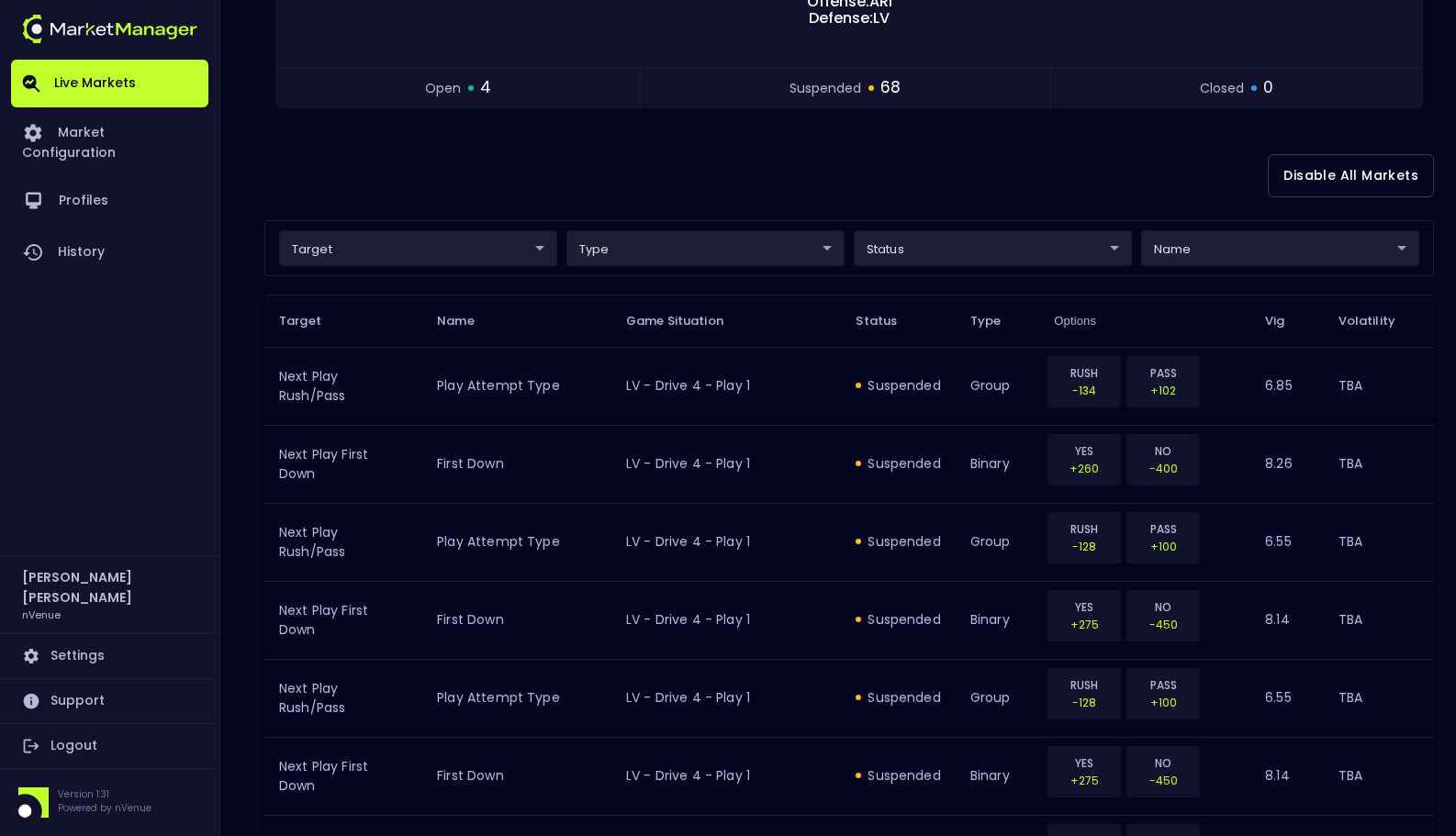
scroll to position [0, 0]
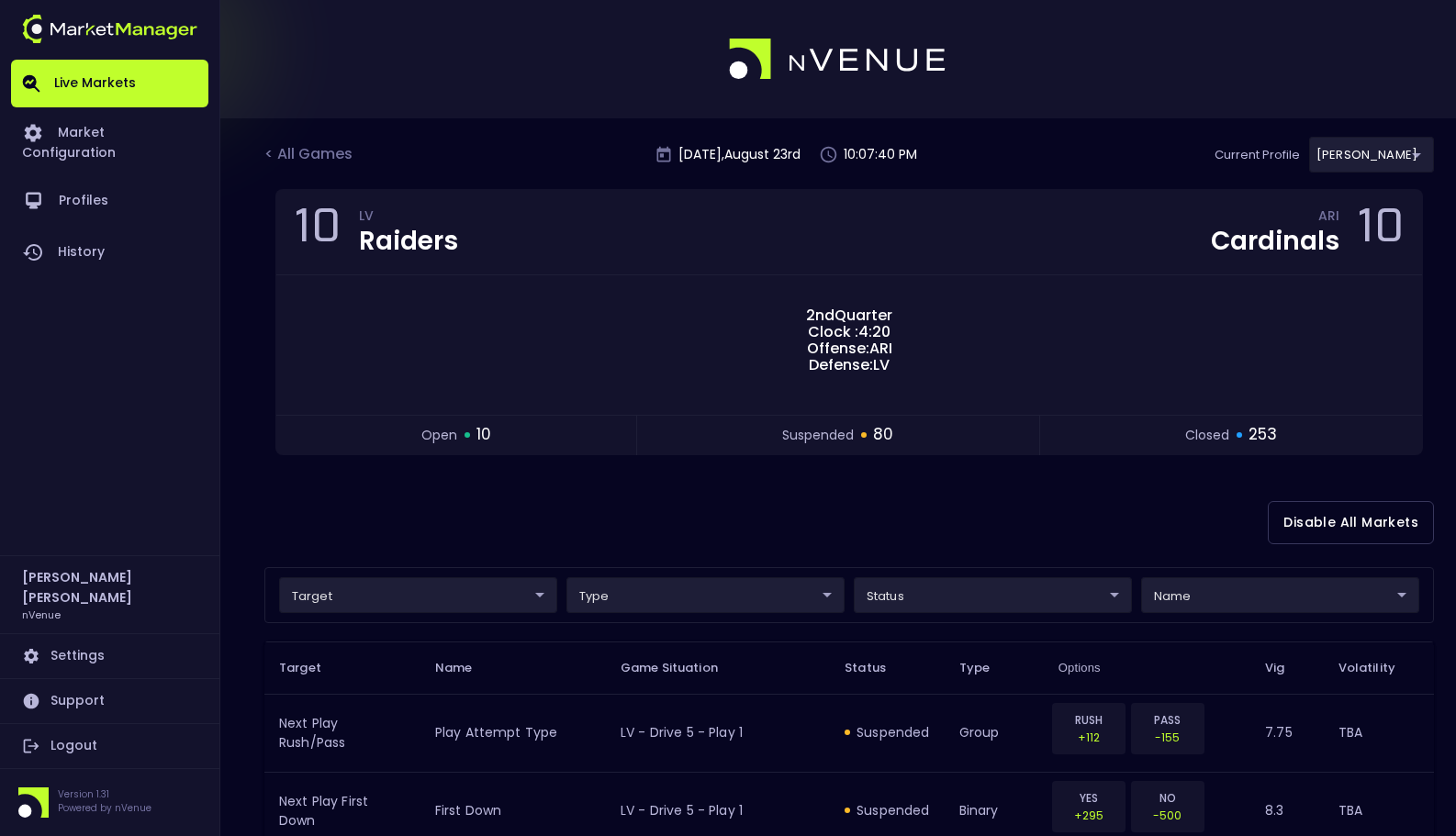
click at [928, 493] on div "Disable All Markets" at bounding box center [849, 523] width 1170 height 89
click at [309, 168] on div "< All Games [DATE] 10:07:42 PM Current Profile [PERSON_NAME] 0a763355-b225-40e6…" at bounding box center [849, 163] width 1170 height 52
click at [316, 155] on div "< All Games" at bounding box center [310, 156] width 92 height 24
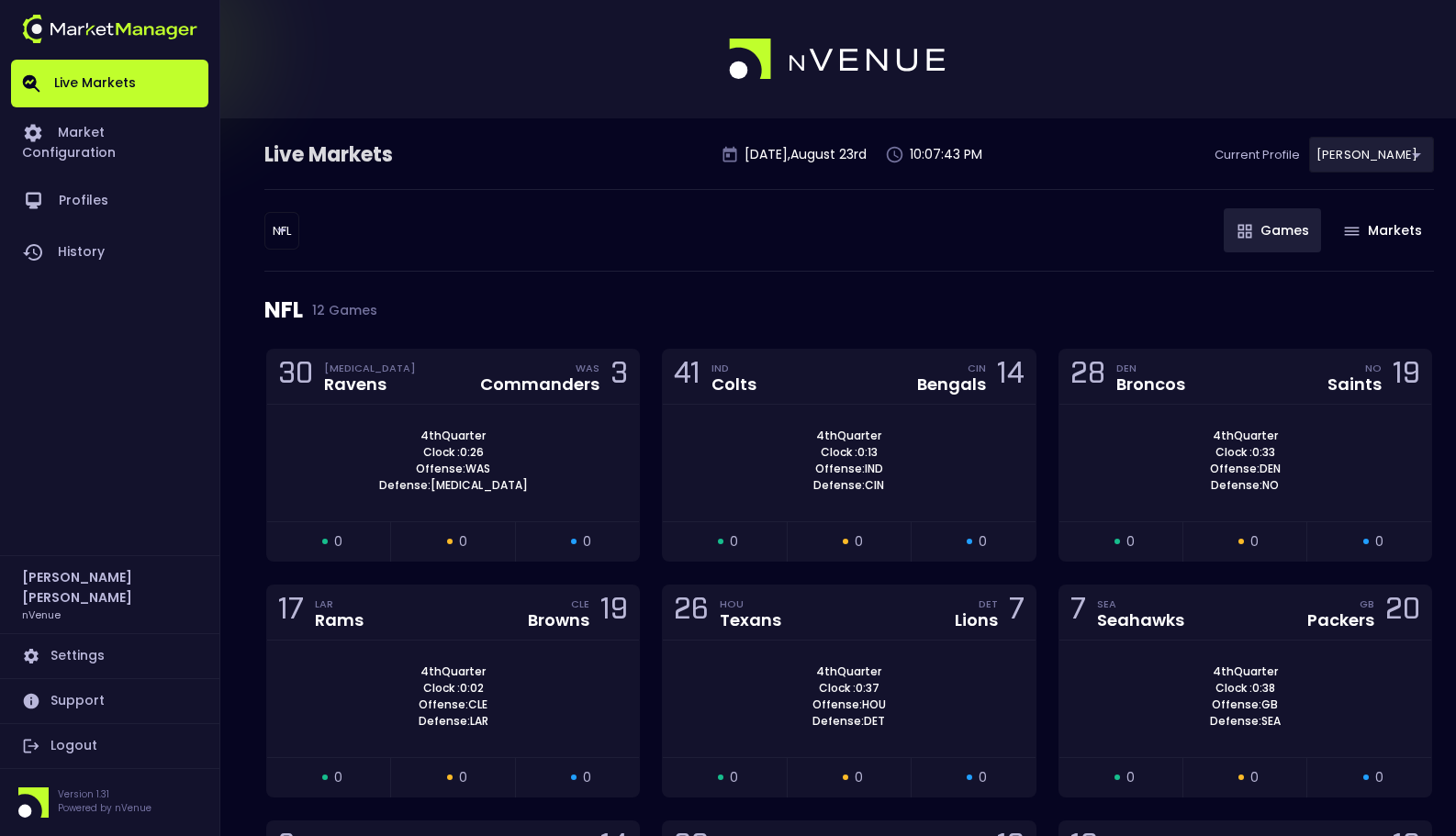
click at [284, 241] on body "Live Markets Market Configuration Profiles History [PERSON_NAME] nVenue Setting…" at bounding box center [728, 681] width 1456 height 1363
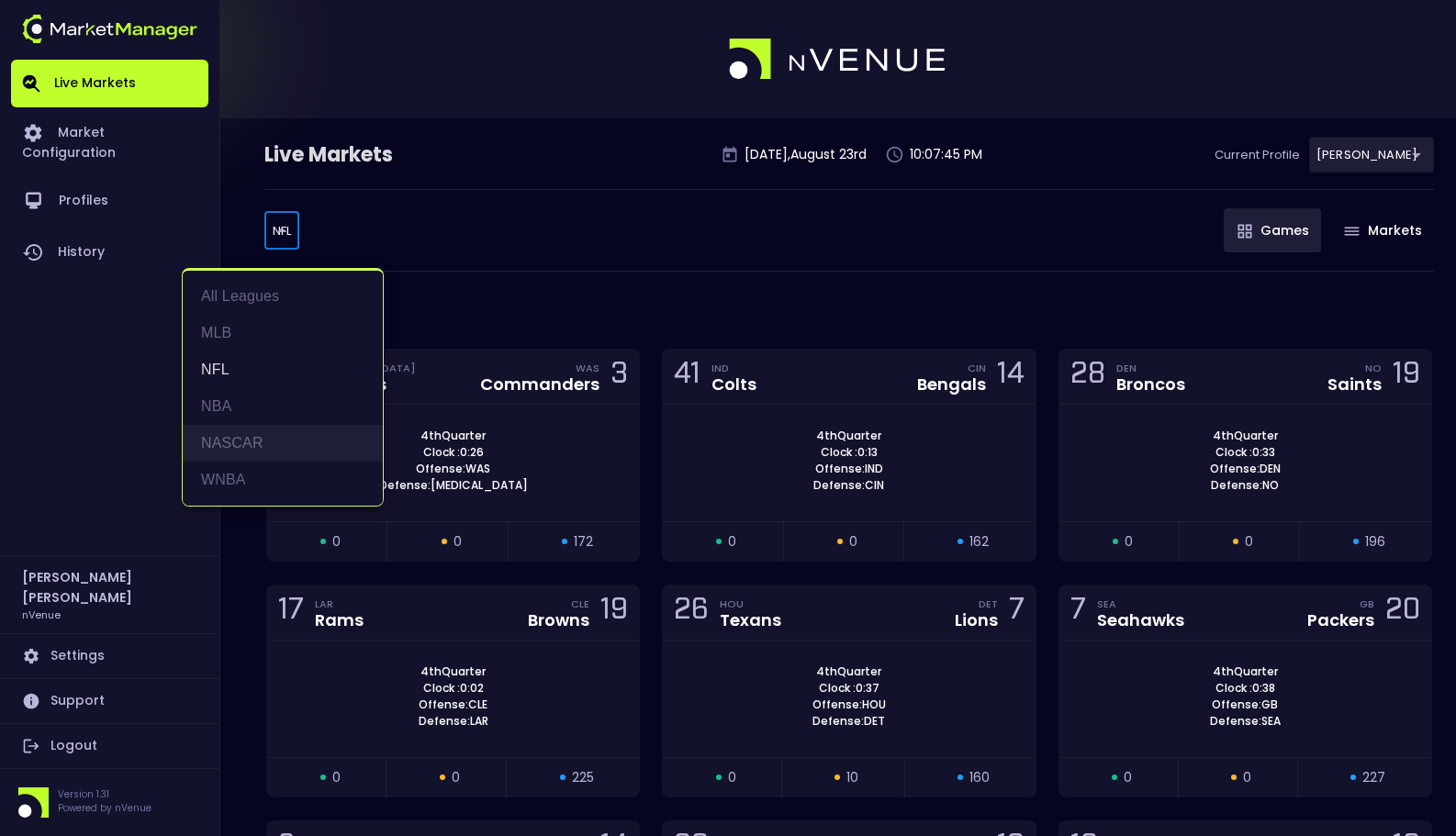
drag, startPoint x: 305, startPoint y: 422, endPoint x: 304, endPoint y: 439, distance: 17.0
click at [304, 439] on ul "All Leagues MLB NFL NBA NASCAR WNBA" at bounding box center [282, 389] width 200 height 235
click at [303, 439] on li "NASCAR" at bounding box center [282, 443] width 200 height 36
type input "NASCAR"
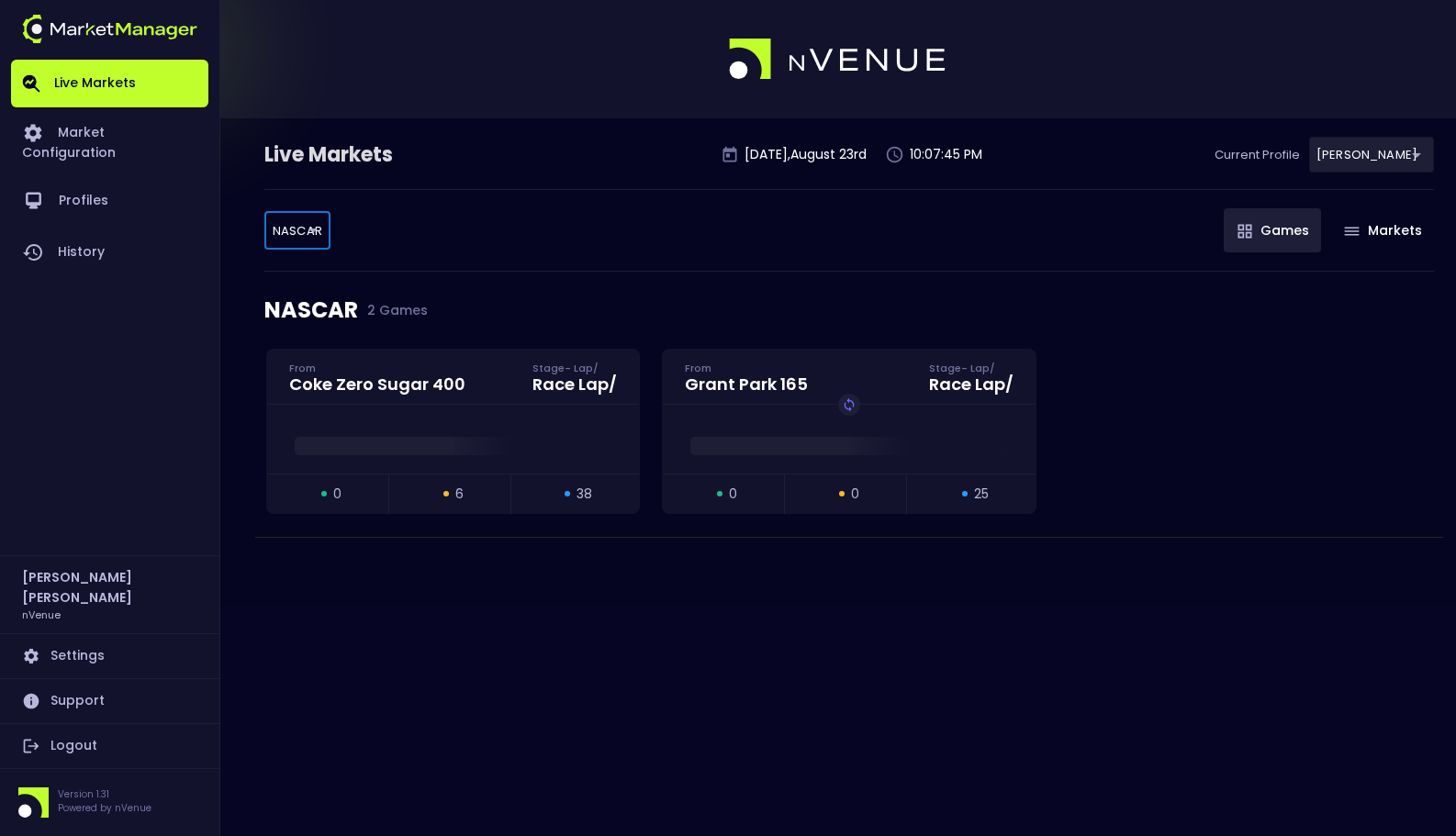
click at [518, 285] on div "NASCAR 2 Games" at bounding box center [849, 310] width 1170 height 77
click at [489, 399] on div "Coke Zero Sugar 400 From Stage - Lap / Race Lap /" at bounding box center [453, 377] width 372 height 55
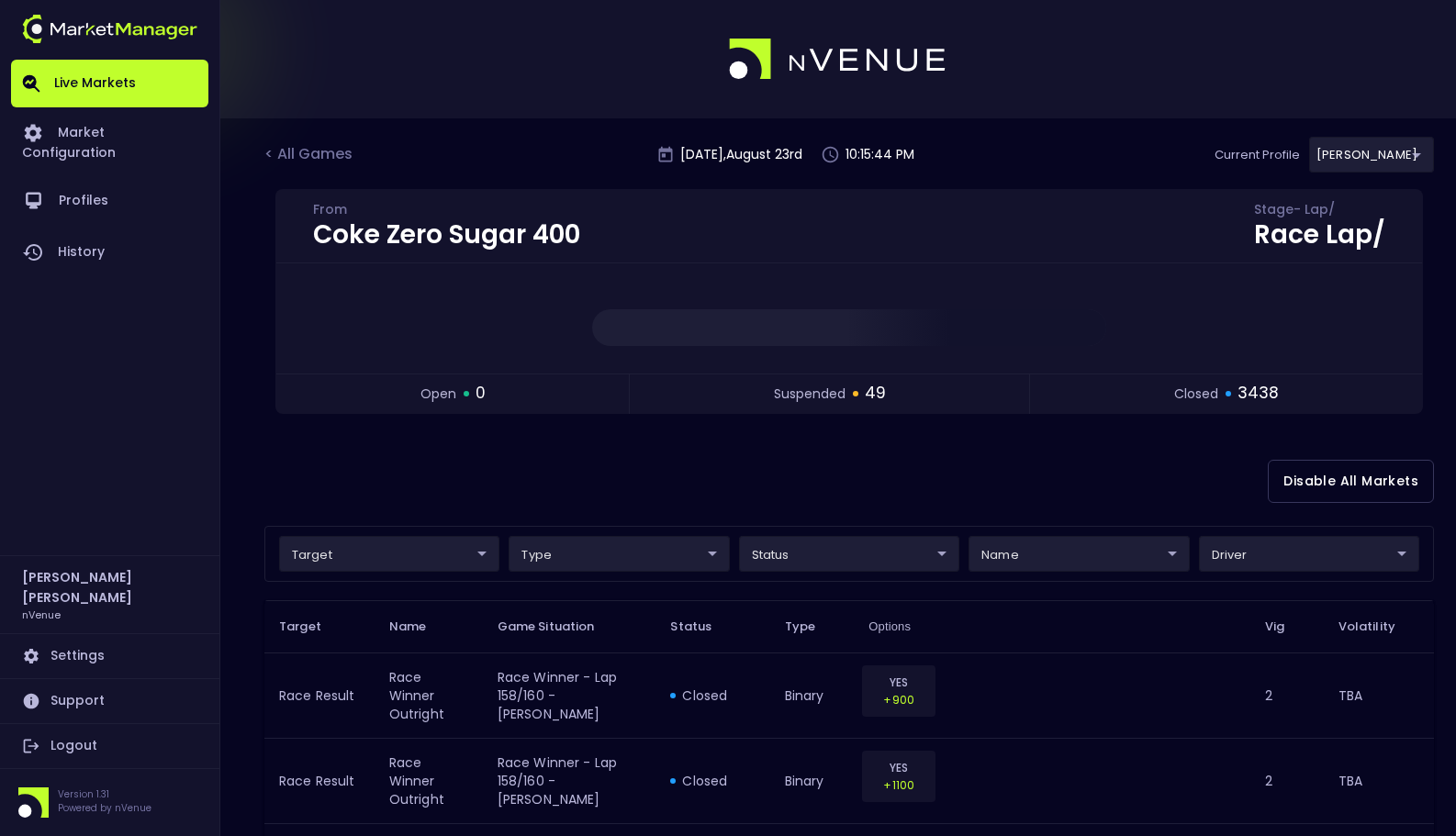
click at [994, 137] on div "< All Games [DATE] 10:15:44 PM Current Profile [PERSON_NAME] 0a763355-b225-40e6…" at bounding box center [849, 163] width 1170 height 52
click at [929, 504] on div "Disable All Markets" at bounding box center [849, 482] width 1170 height 89
click at [955, 481] on div "Disable All Markets" at bounding box center [849, 482] width 1170 height 89
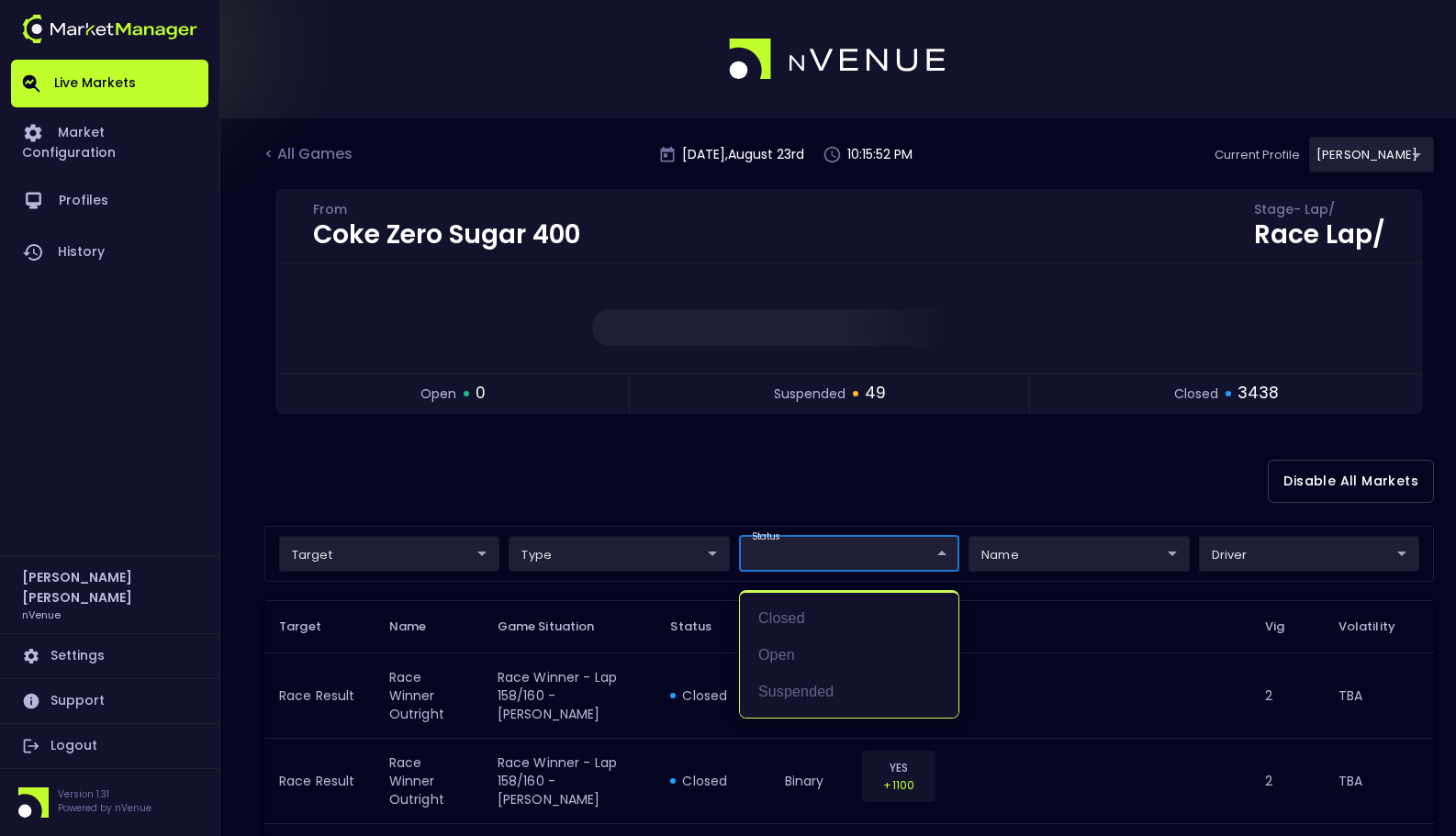
click at [833, 692] on li "suspended" at bounding box center [849, 692] width 218 height 36
type input "suspended"
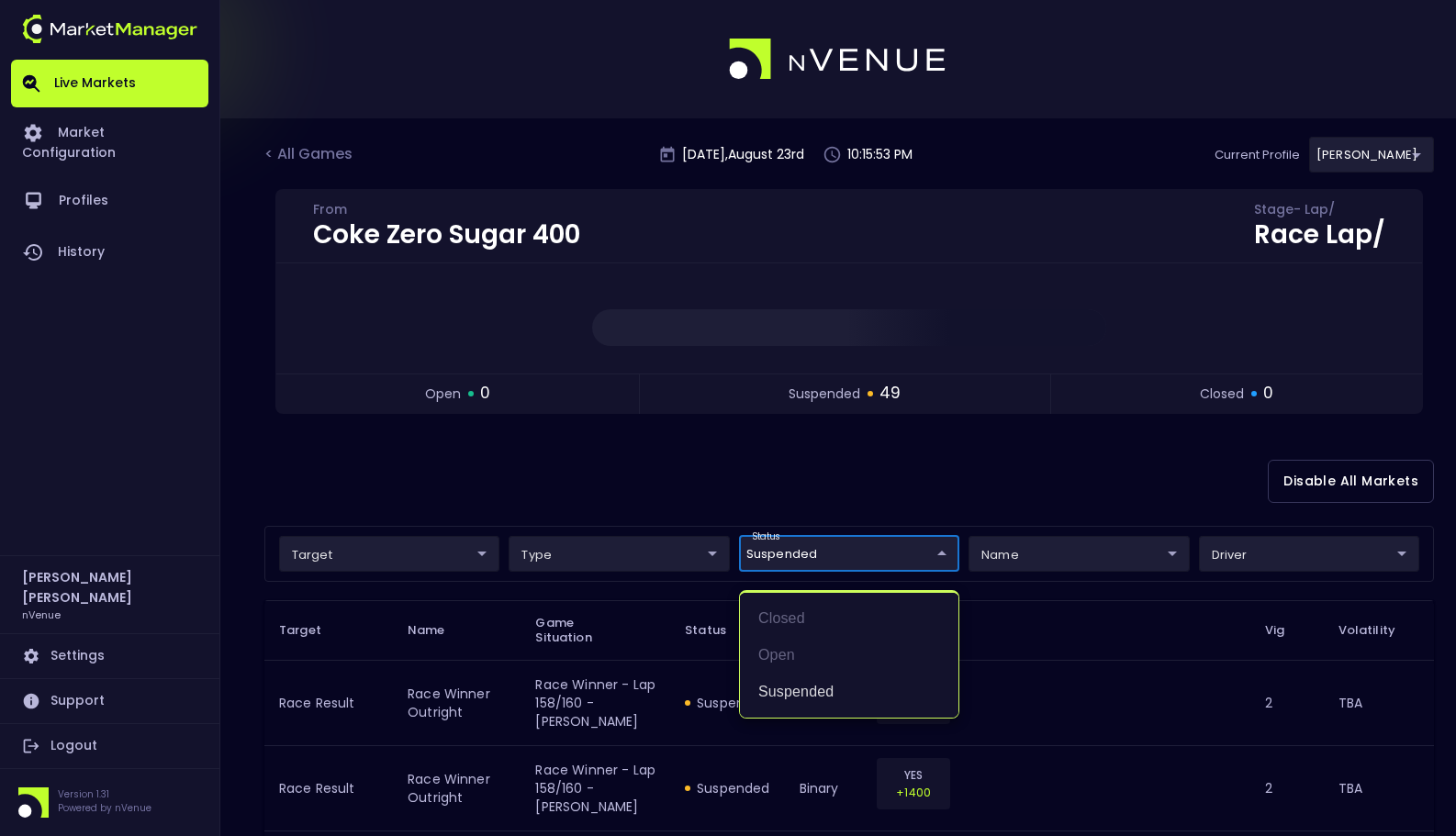
click at [925, 514] on div at bounding box center [728, 418] width 1456 height 836
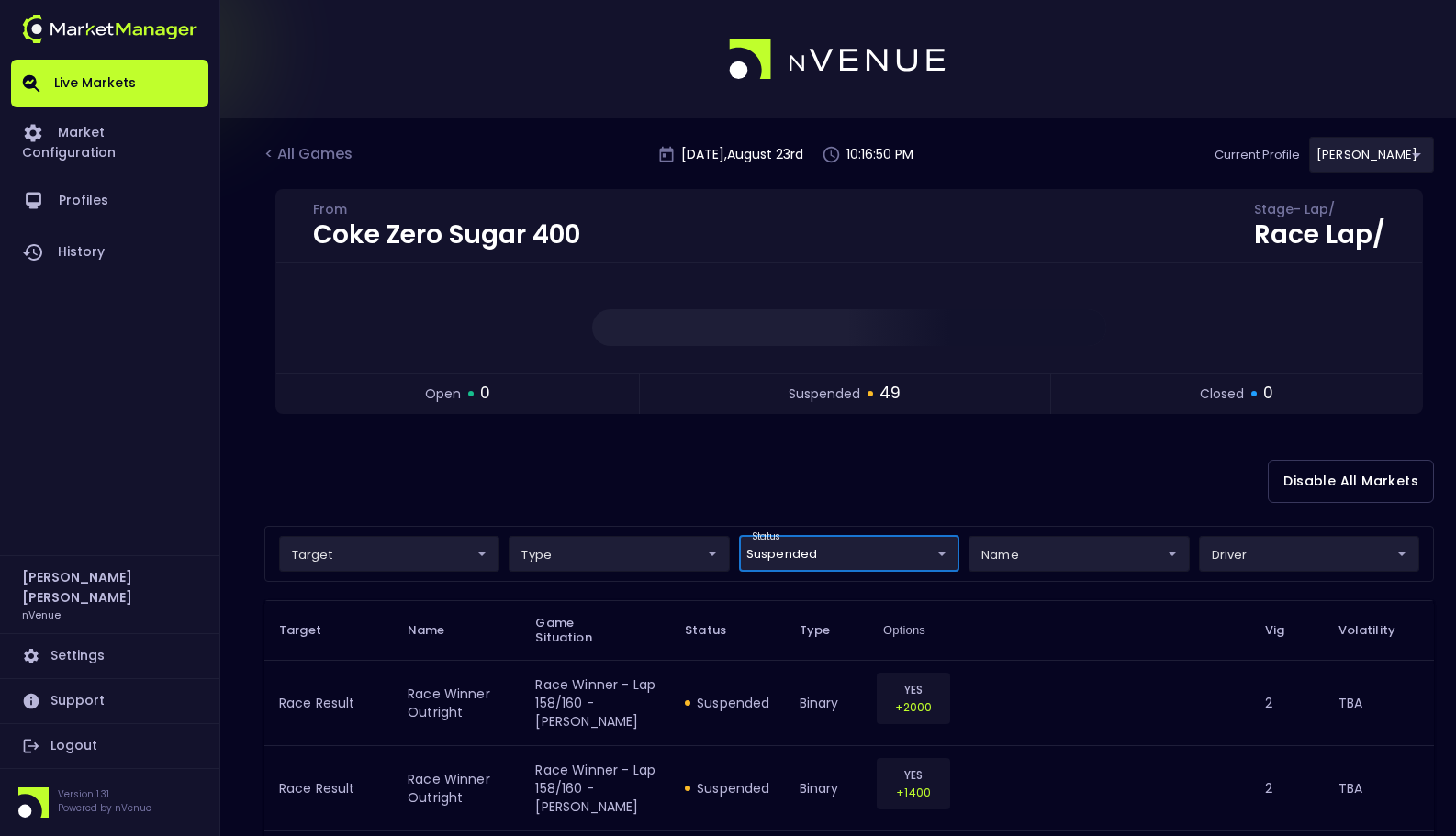
click at [827, 473] on div "Disable All Markets" at bounding box center [849, 482] width 1170 height 89
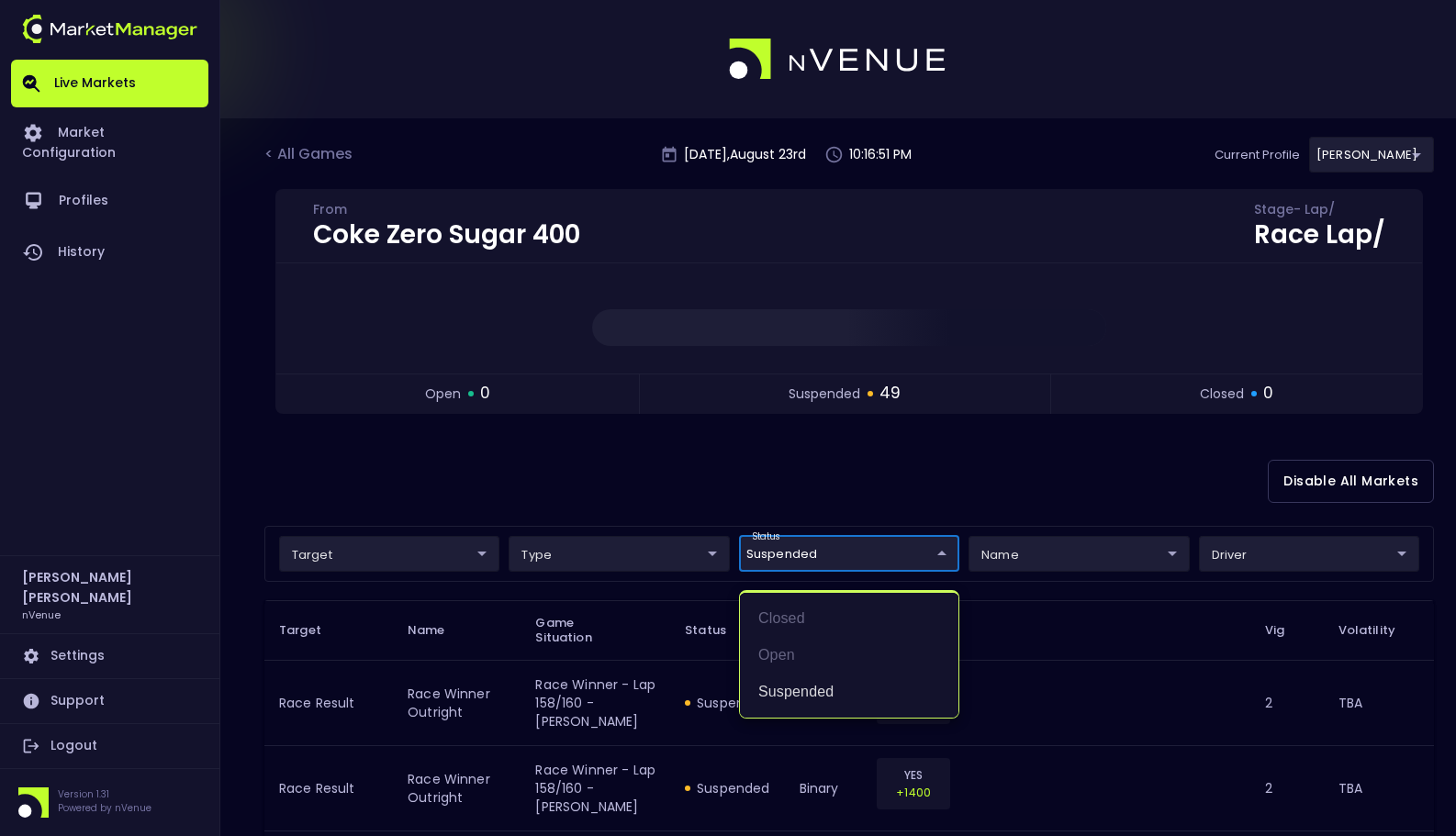
click at [842, 698] on li "suspended" at bounding box center [849, 692] width 218 height 36
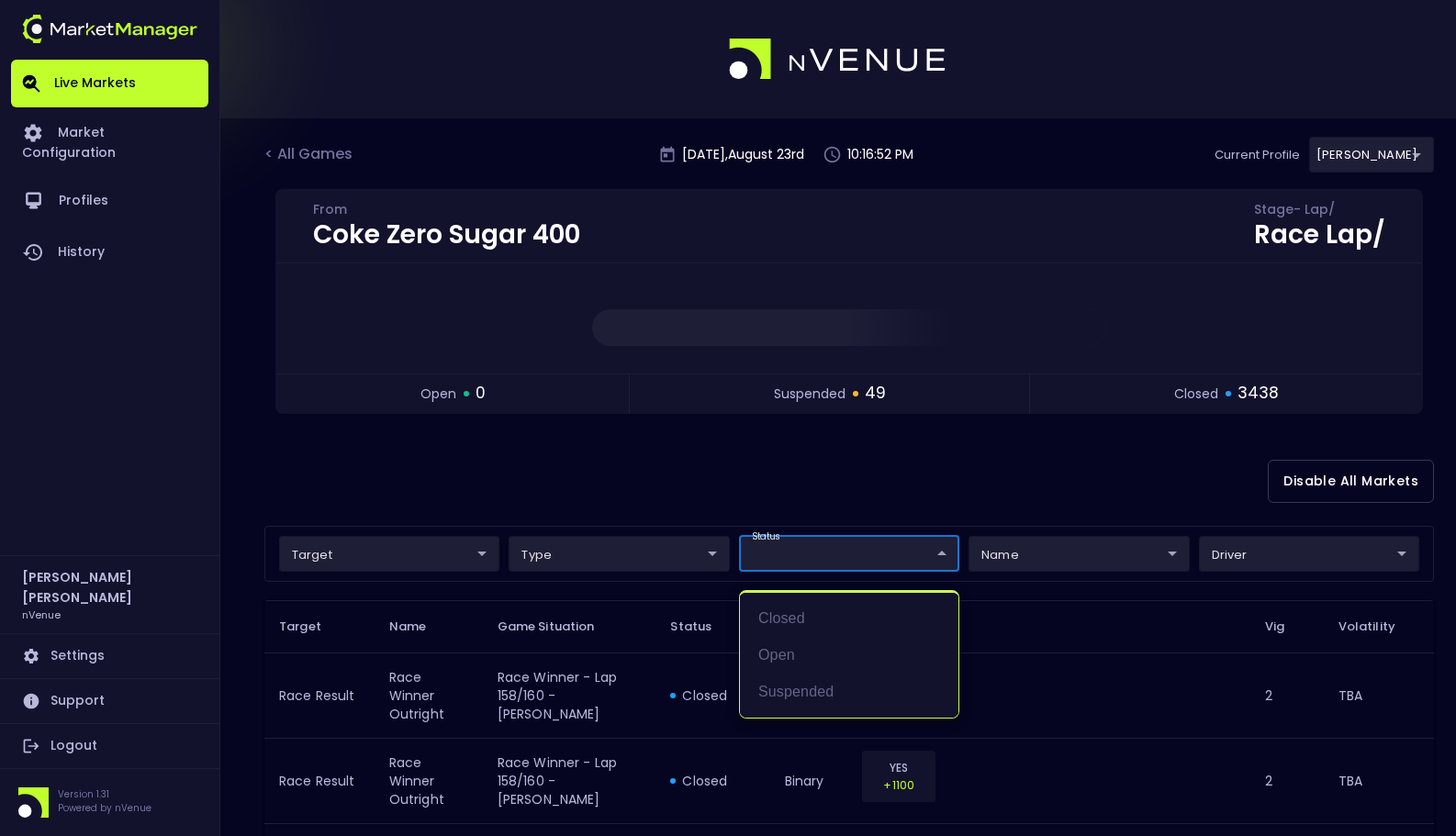
click at [1013, 473] on div at bounding box center [728, 418] width 1456 height 836
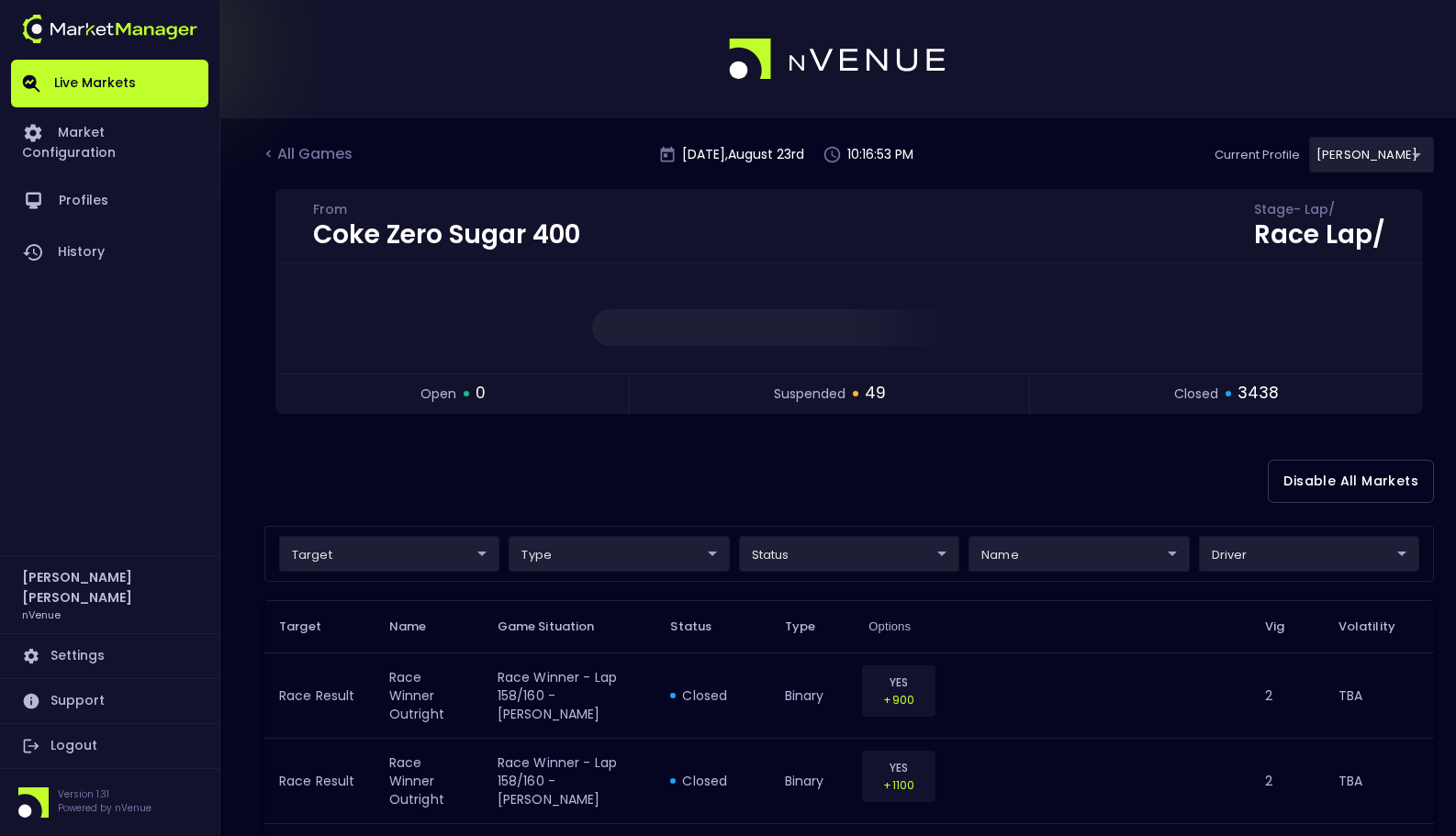
click at [880, 464] on div "Disable All Markets" at bounding box center [849, 482] width 1170 height 89
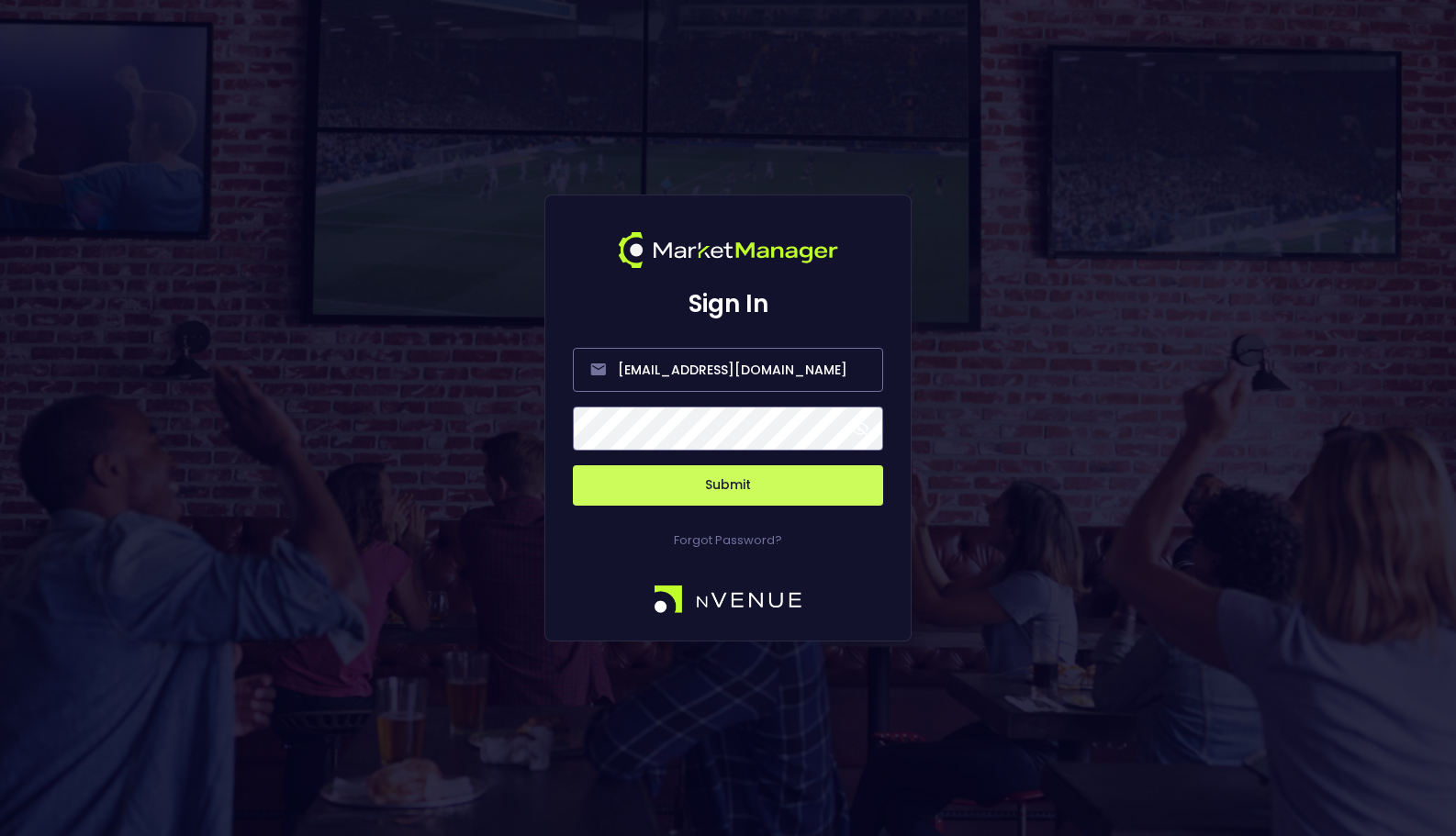
click at [674, 473] on button "Submit" at bounding box center [728, 485] width 310 height 40
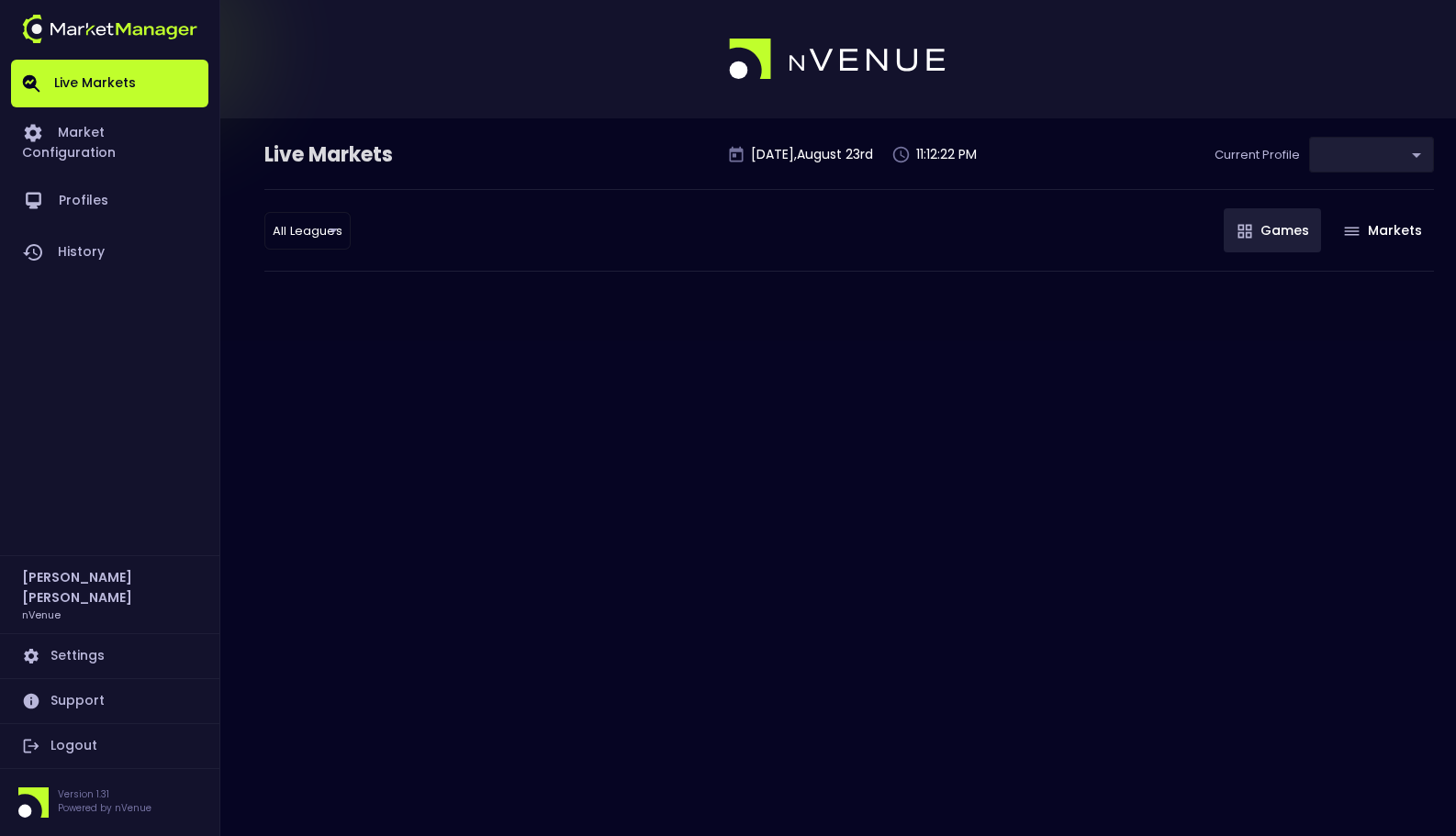
type input "0a763355-b225-40e6-8c79-2dda4ec7b2cf"
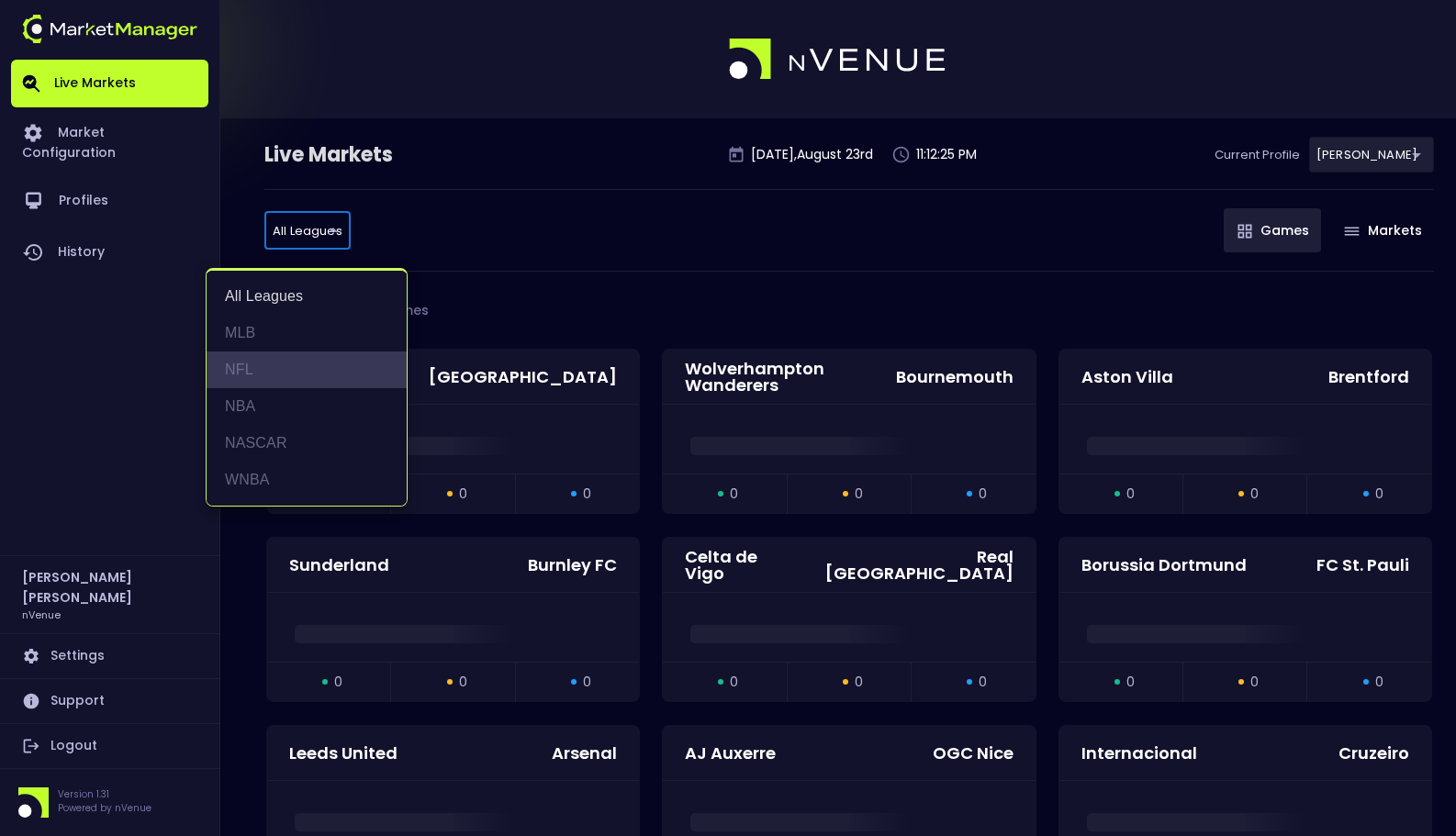
click at [323, 380] on li "NFL" at bounding box center [307, 369] width 200 height 36
type input "NFL"
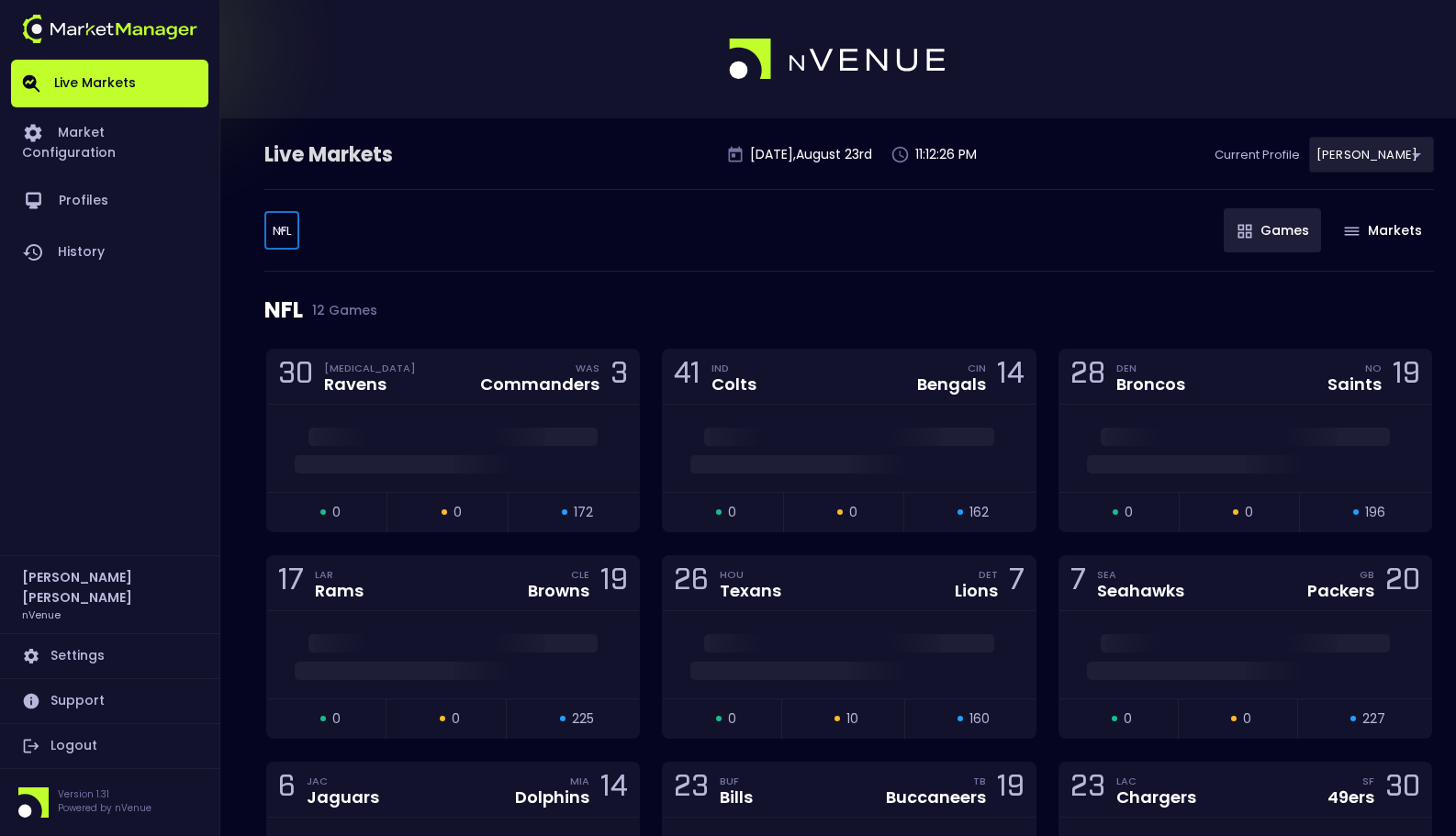
click at [555, 232] on div "NFL NFL ​ Games Markets" at bounding box center [849, 230] width 1170 height 83
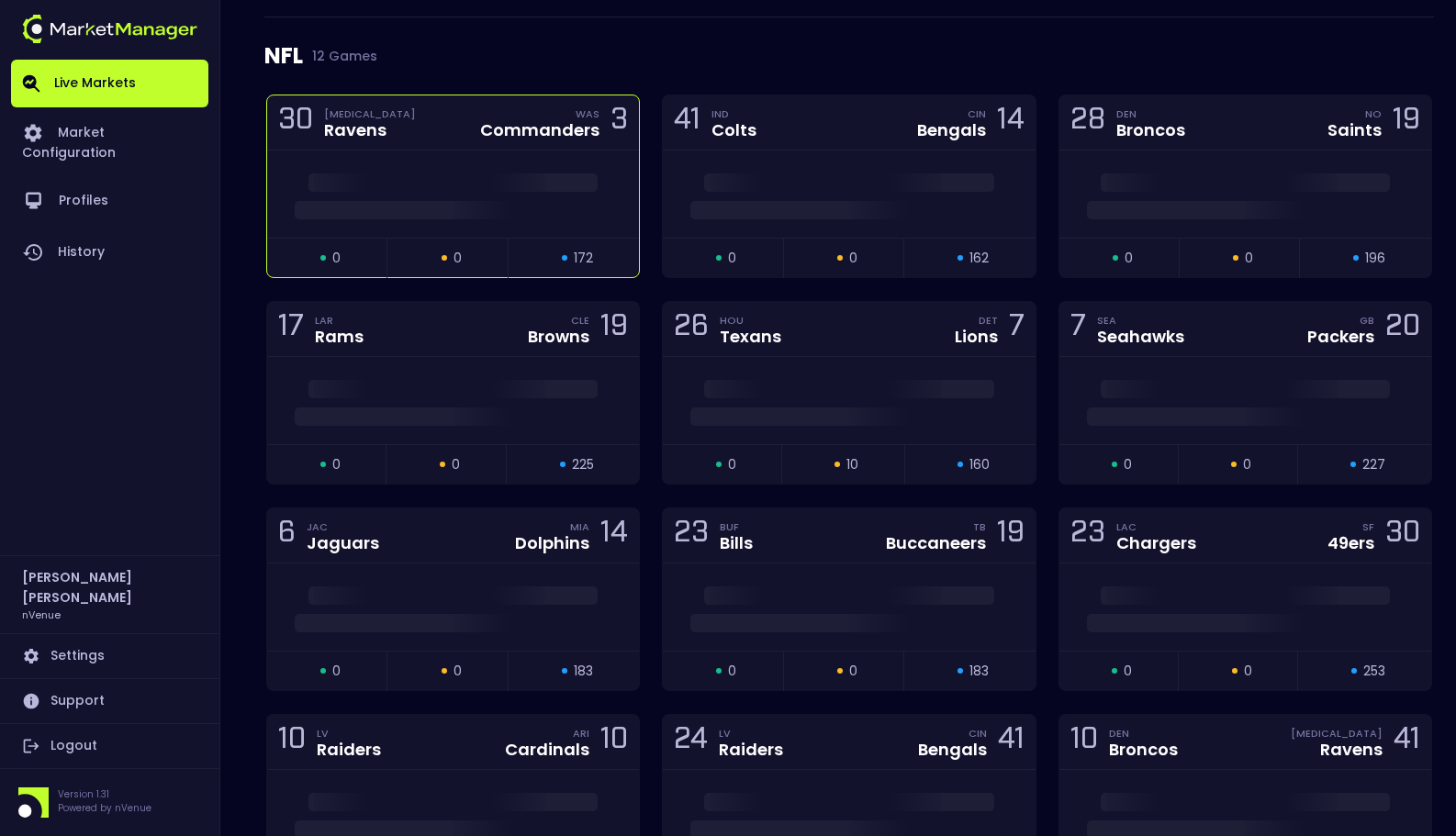
scroll to position [338, 0]
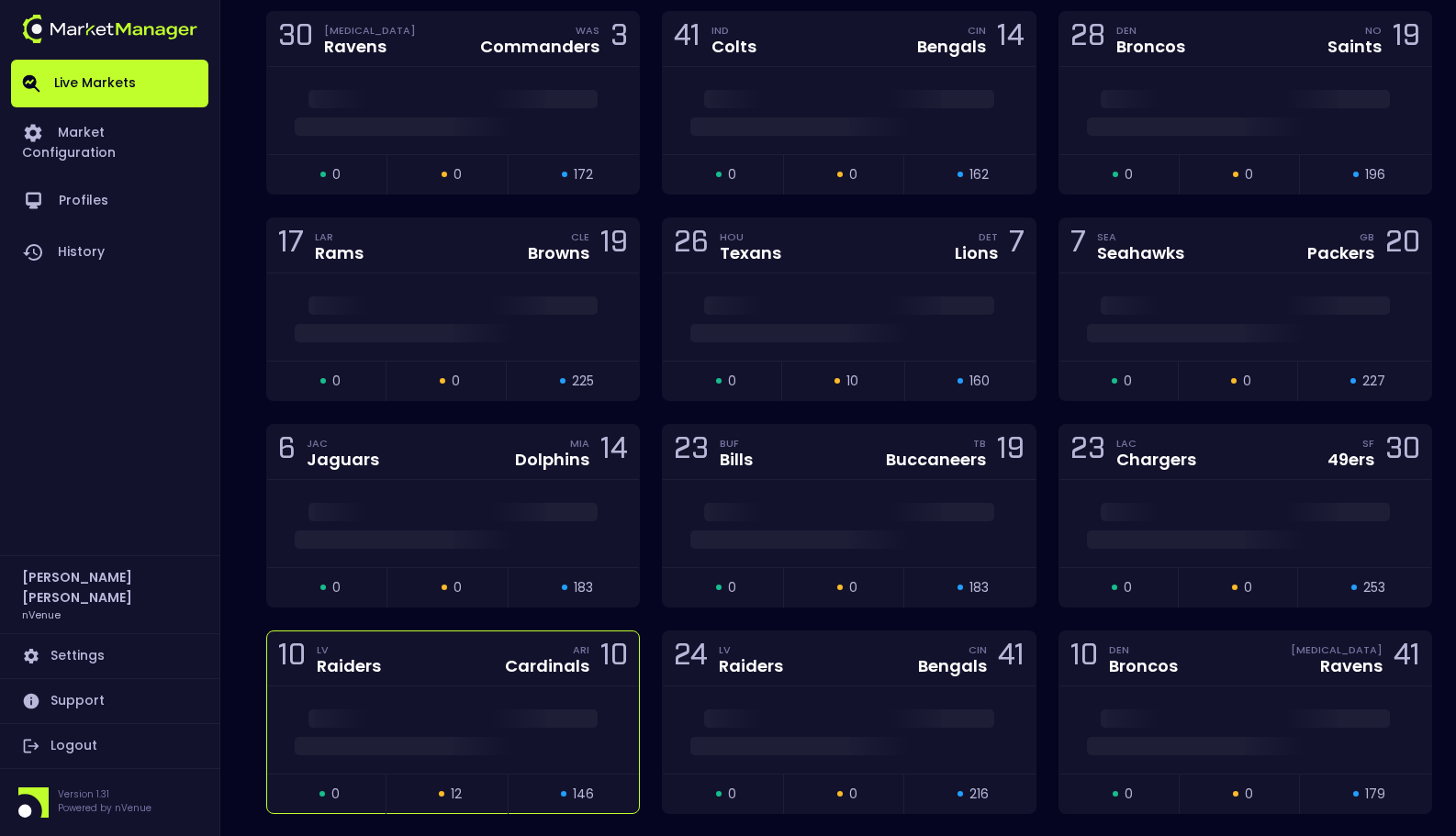
click at [515, 706] on div at bounding box center [453, 731] width 372 height 88
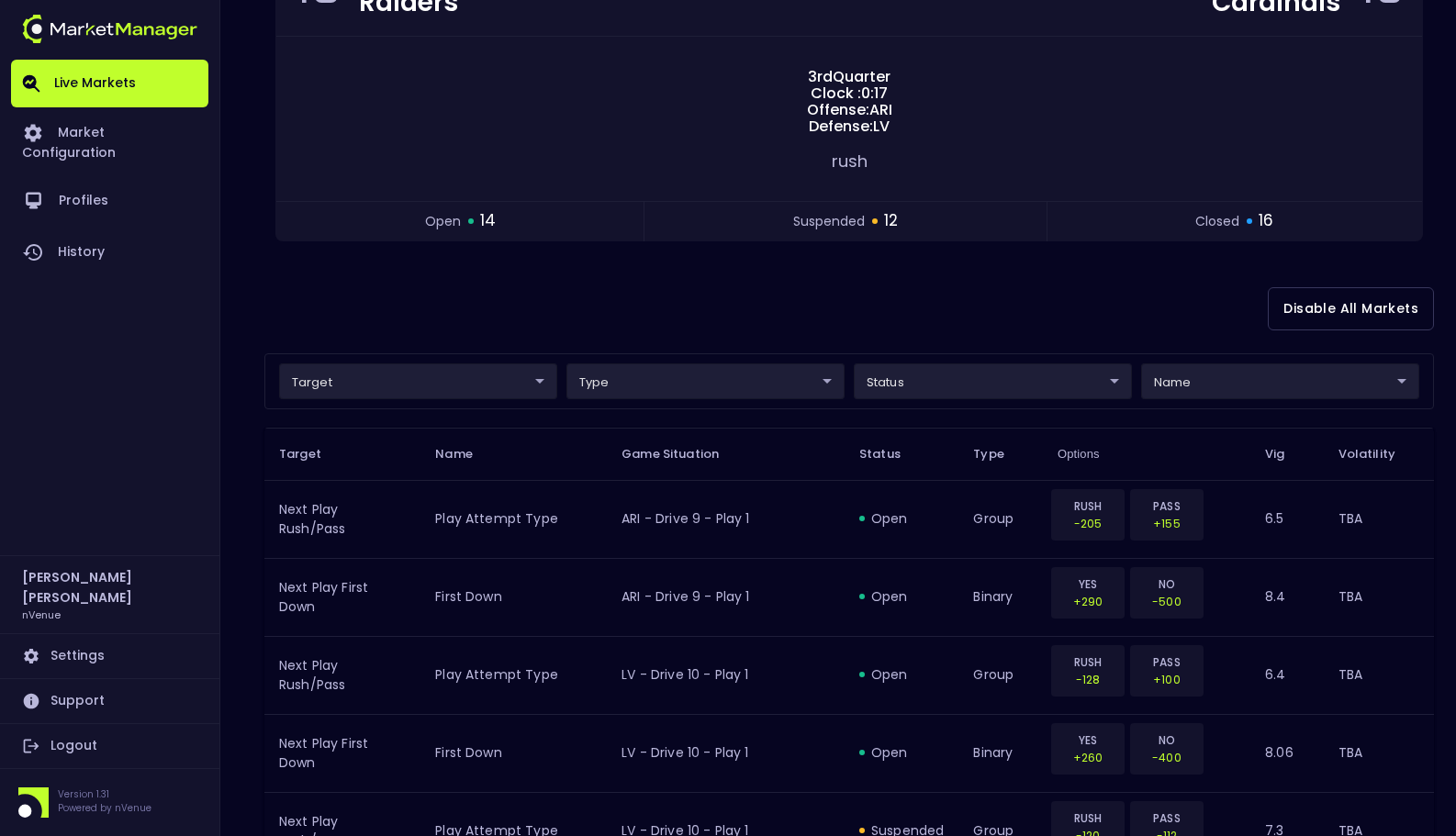
scroll to position [336, 0]
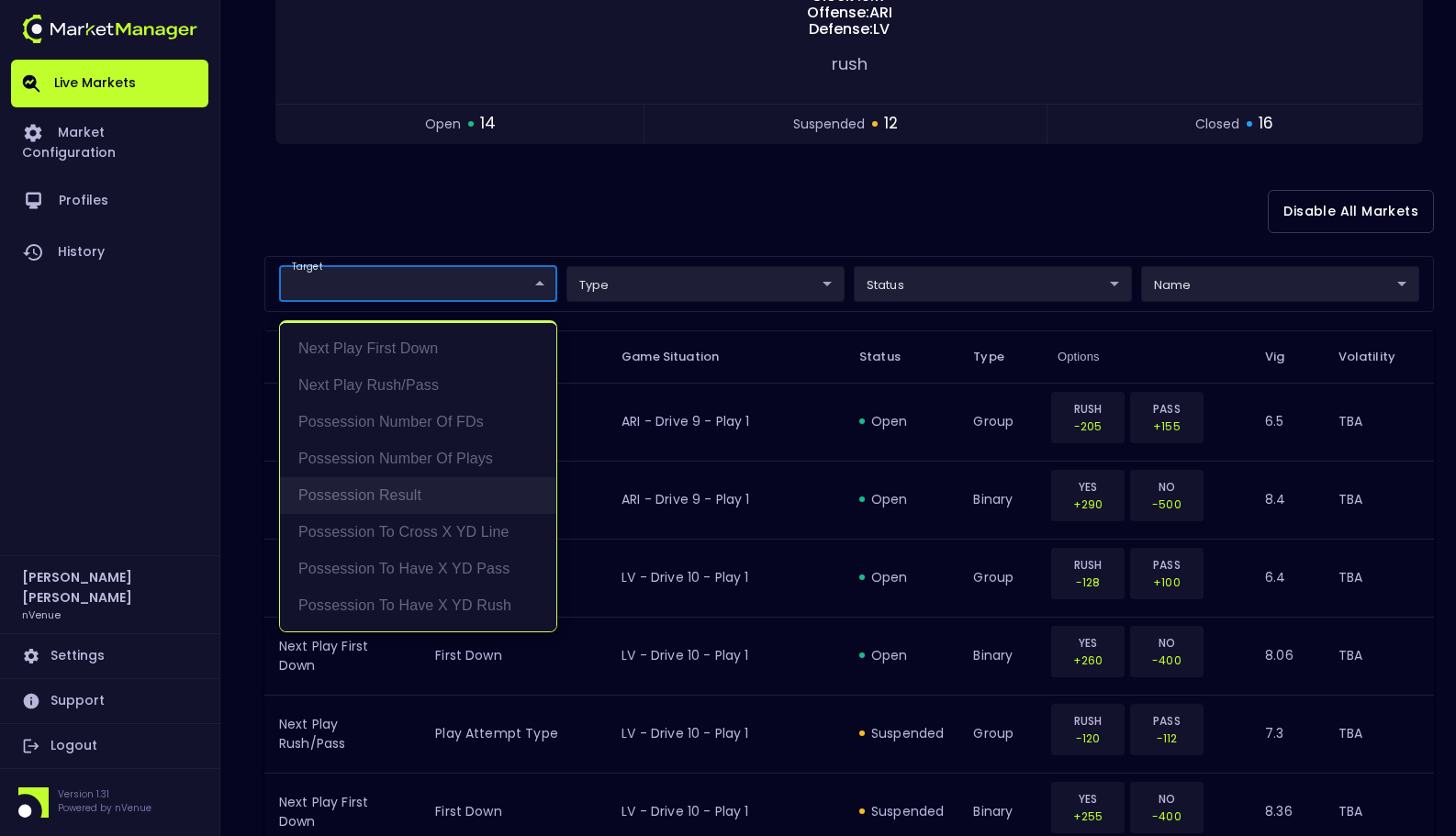
click at [517, 487] on li "Possession Result" at bounding box center [418, 495] width 277 height 36
type input "Possession Result"
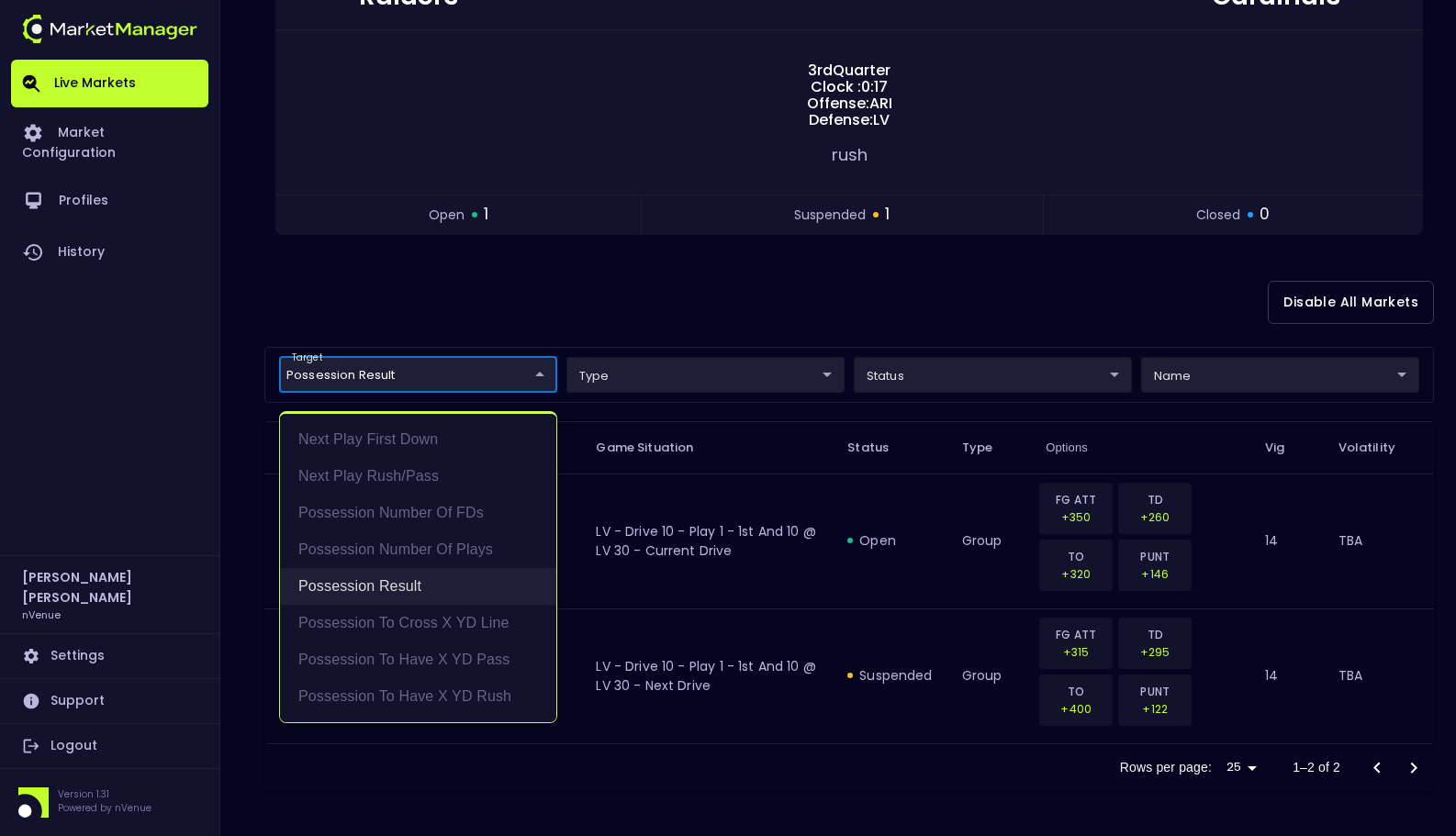
scroll to position [245, 0]
click at [710, 323] on div at bounding box center [728, 418] width 1456 height 836
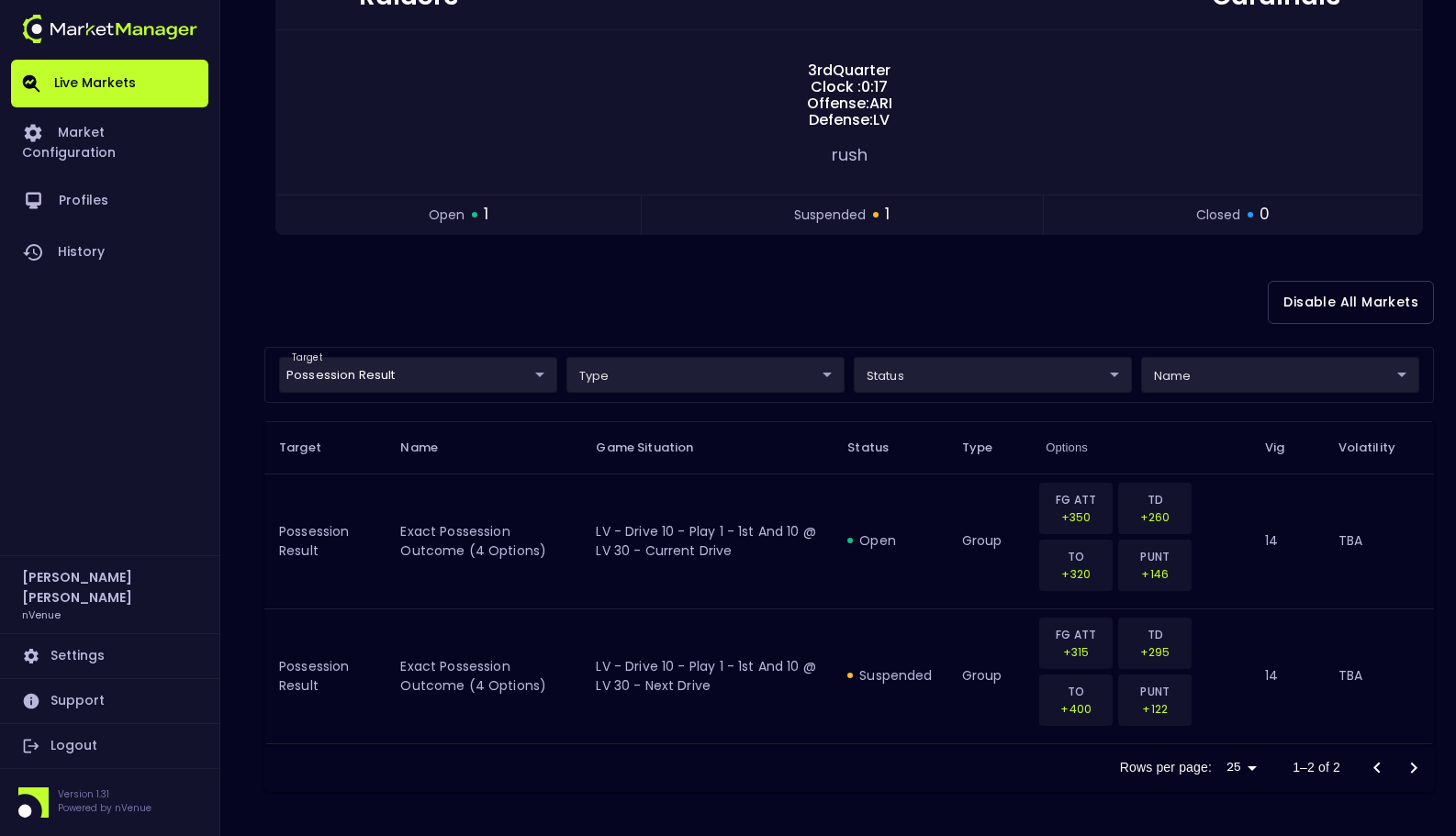
click at [710, 323] on div "Disable All Markets" at bounding box center [849, 303] width 1170 height 89
click at [708, 344] on div "Disable All Markets" at bounding box center [849, 303] width 1170 height 89
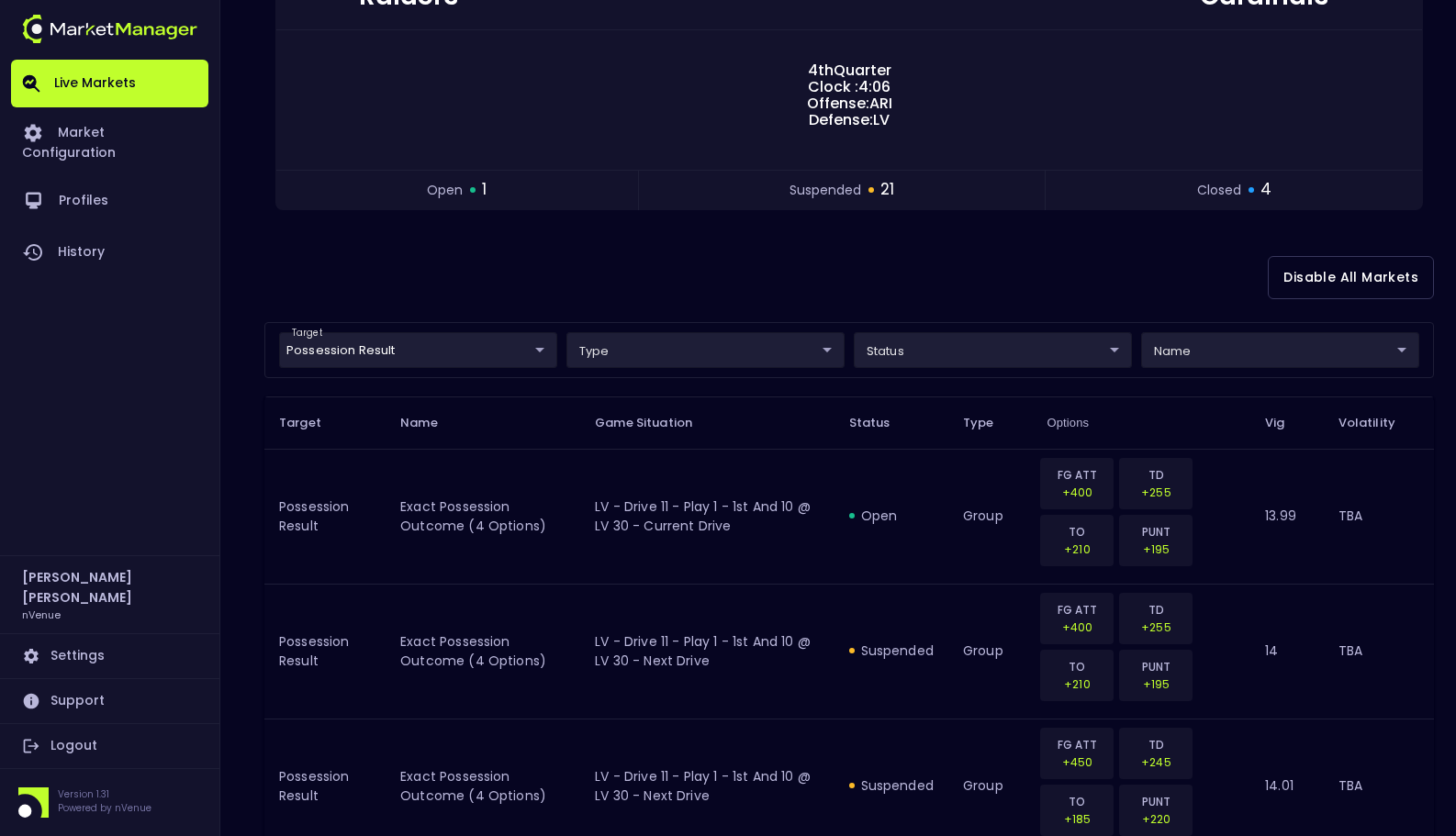
click at [548, 298] on div "Disable All Markets" at bounding box center [849, 278] width 1170 height 89
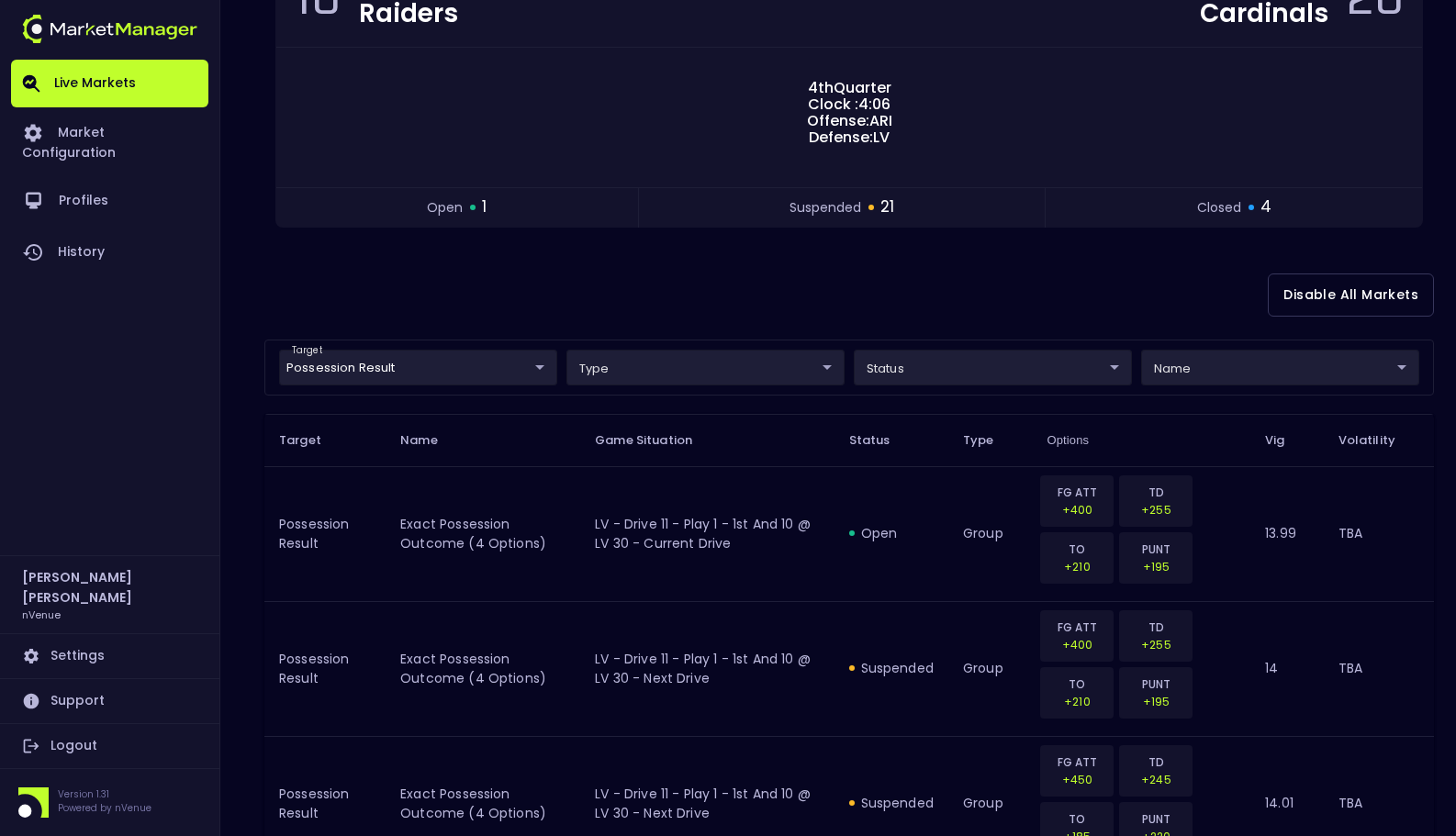
click at [773, 248] on div "10 LV Raiders ARI Cardinals 20 4th Quarter Clock : 4:06 Offense: ARI Defense: L…" at bounding box center [849, 106] width 1170 height 289
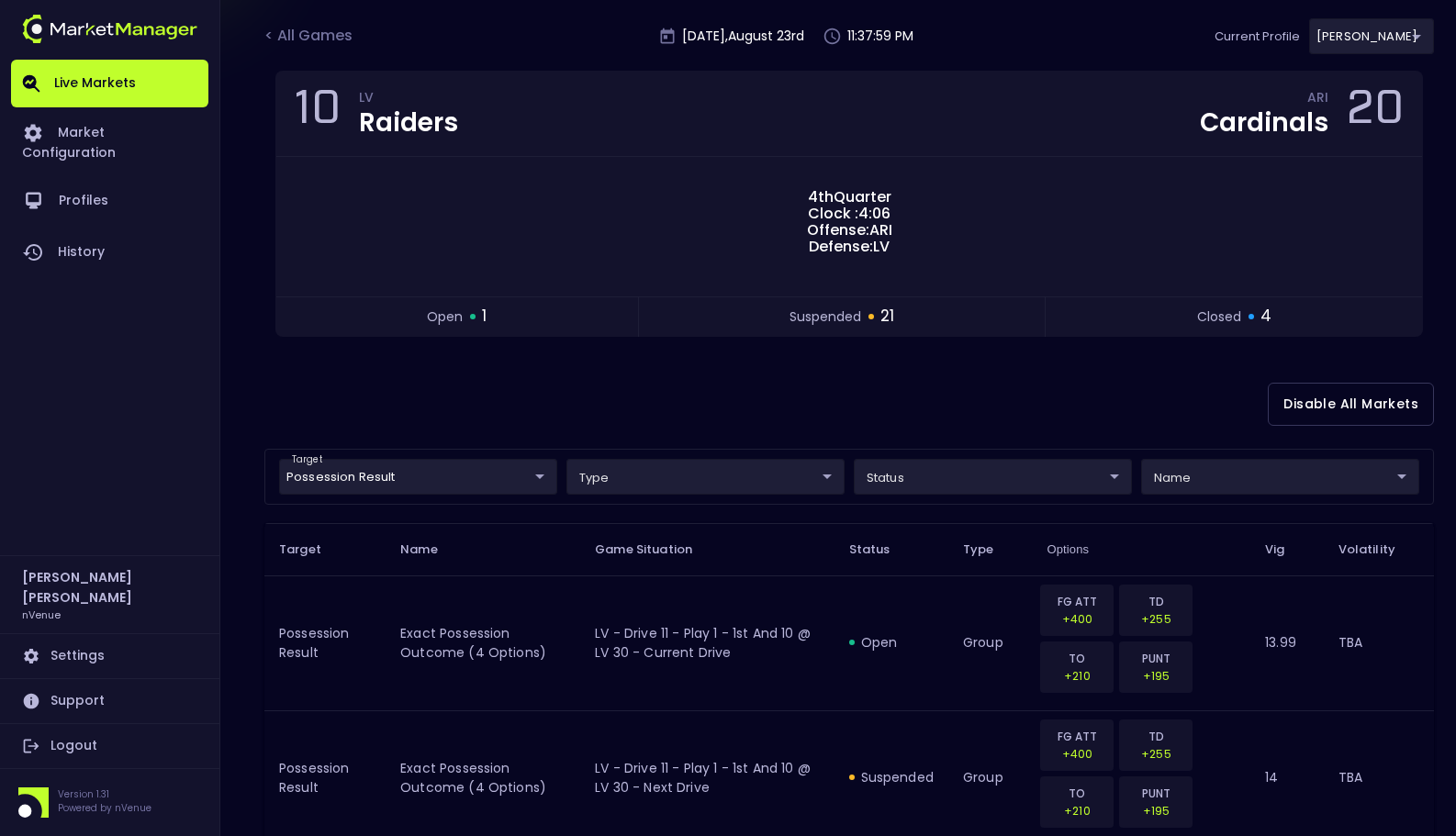
scroll to position [123, 0]
